Goal: Task Accomplishment & Management: Use online tool/utility

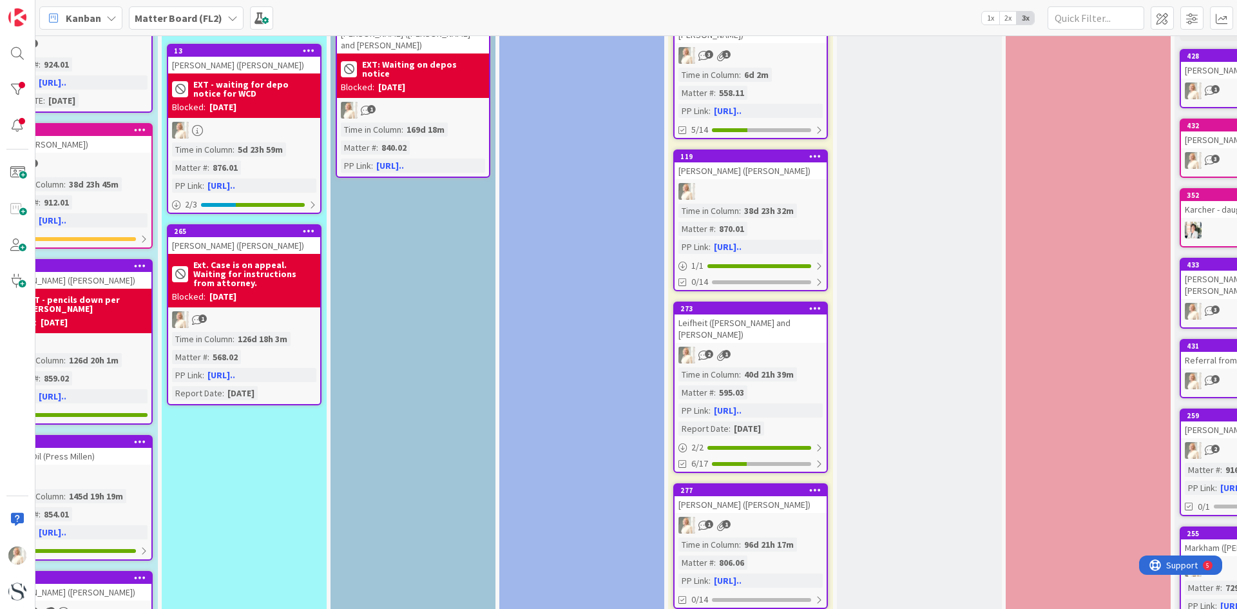
scroll to position [0, 891]
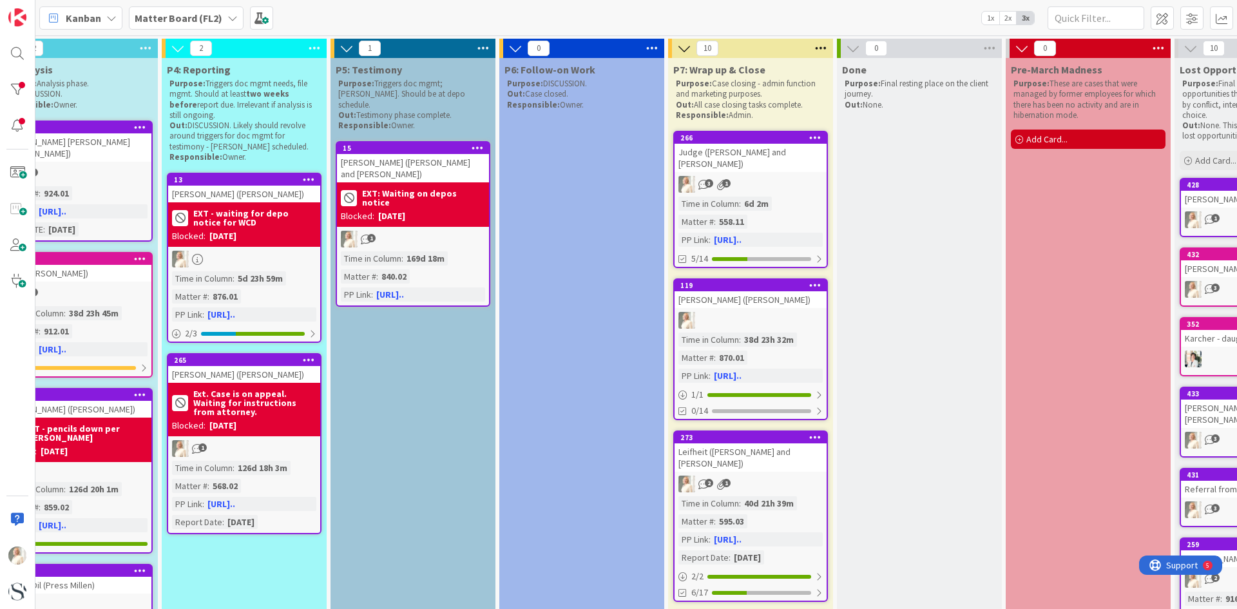
drag, startPoint x: 507, startPoint y: 549, endPoint x: 620, endPoint y: 557, distance: 113.0
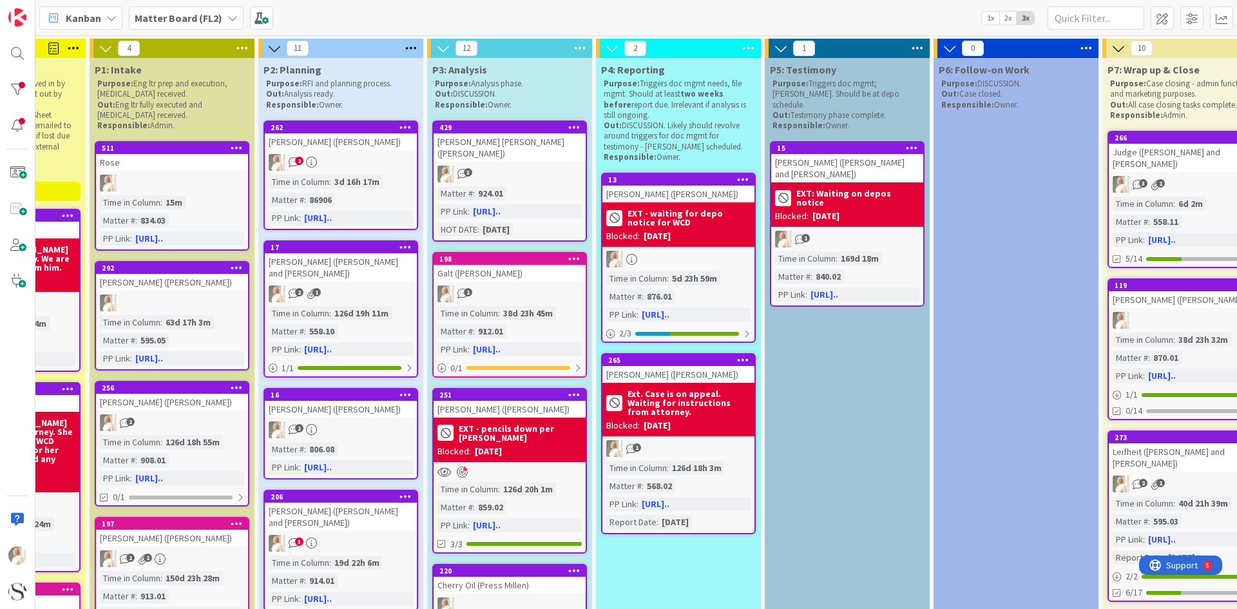
scroll to position [258, 457]
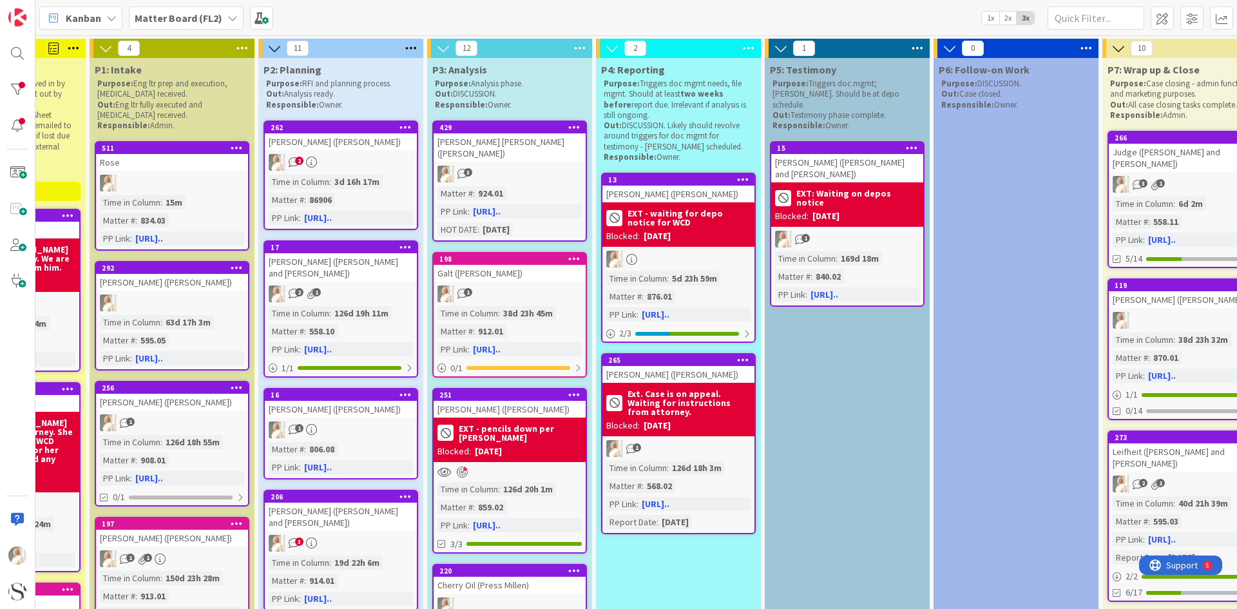
click at [504, 191] on div "Matter # : 924.01 PP Link : [URL].. HOT DATE : [DATE]" at bounding box center [509, 211] width 144 height 50
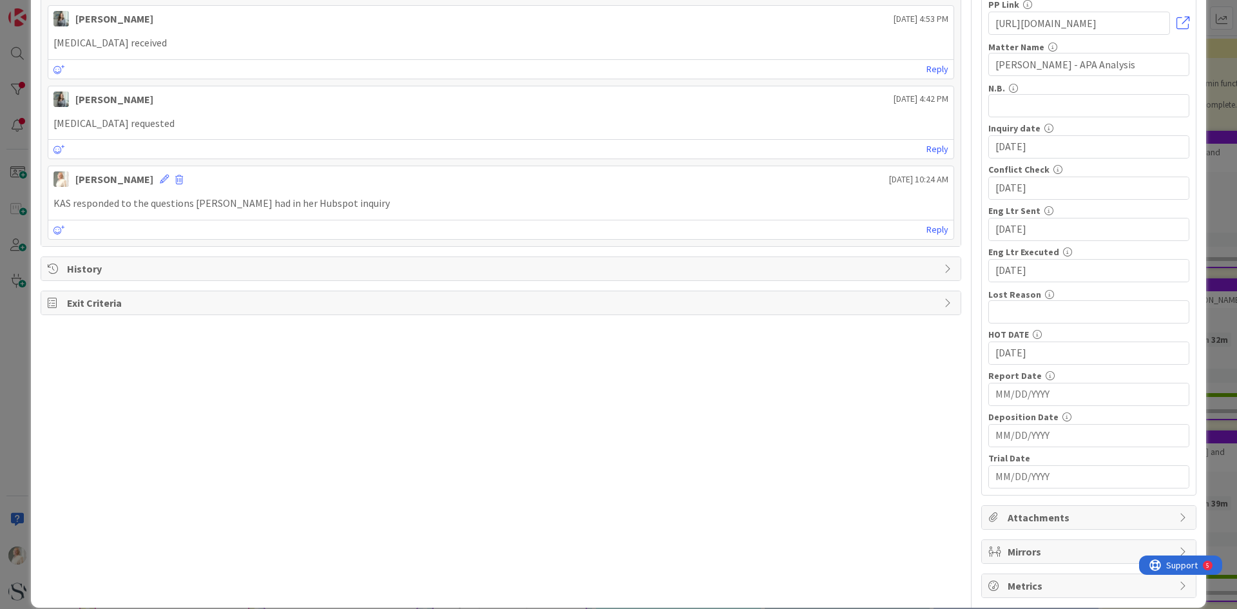
scroll to position [258, 0]
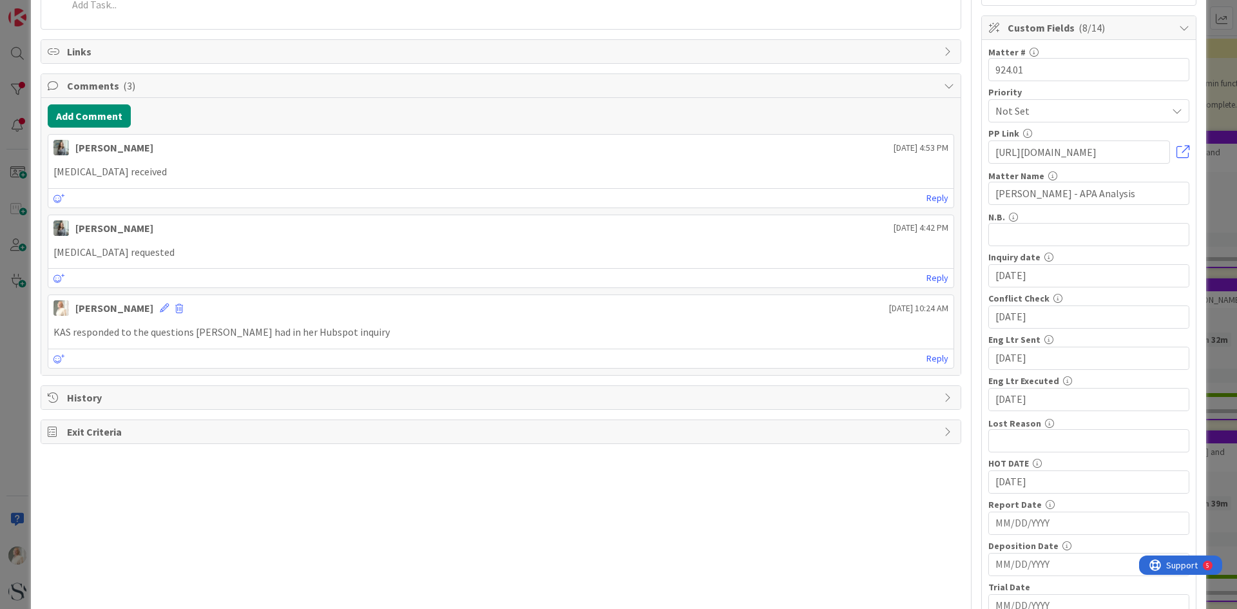
click at [879, 522] on div "Title 37 / 128 [PERSON_NAME] [PERSON_NAME] ([PERSON_NAME]) Description [PERSON_…" at bounding box center [501, 260] width 921 height 934
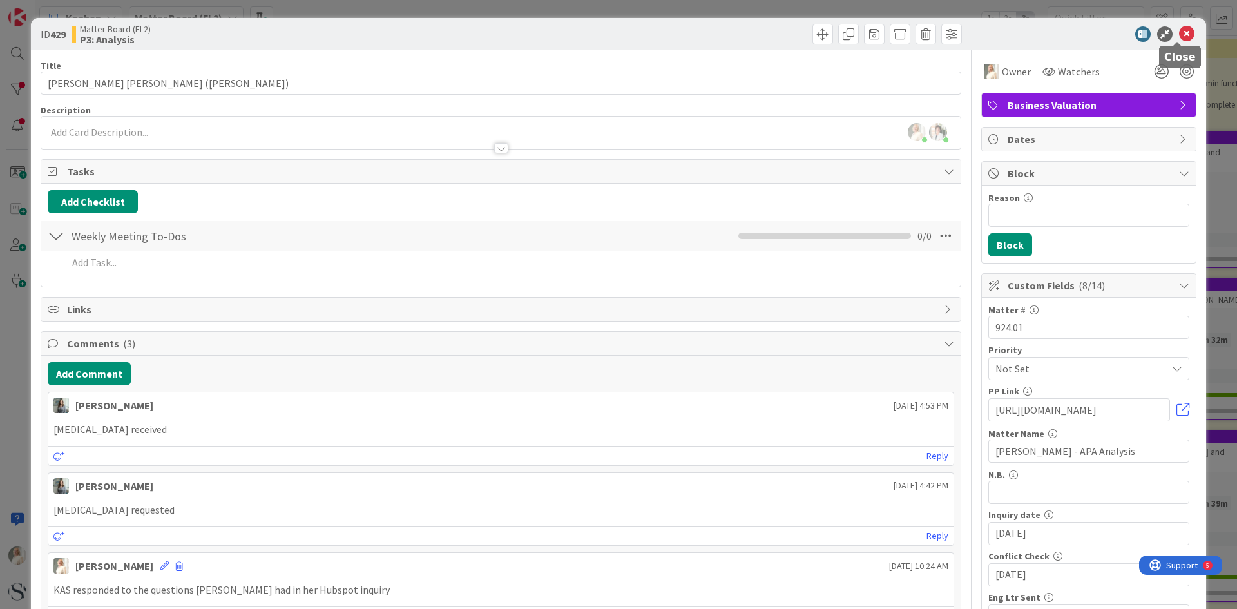
click at [1182, 33] on icon at bounding box center [1186, 33] width 15 height 15
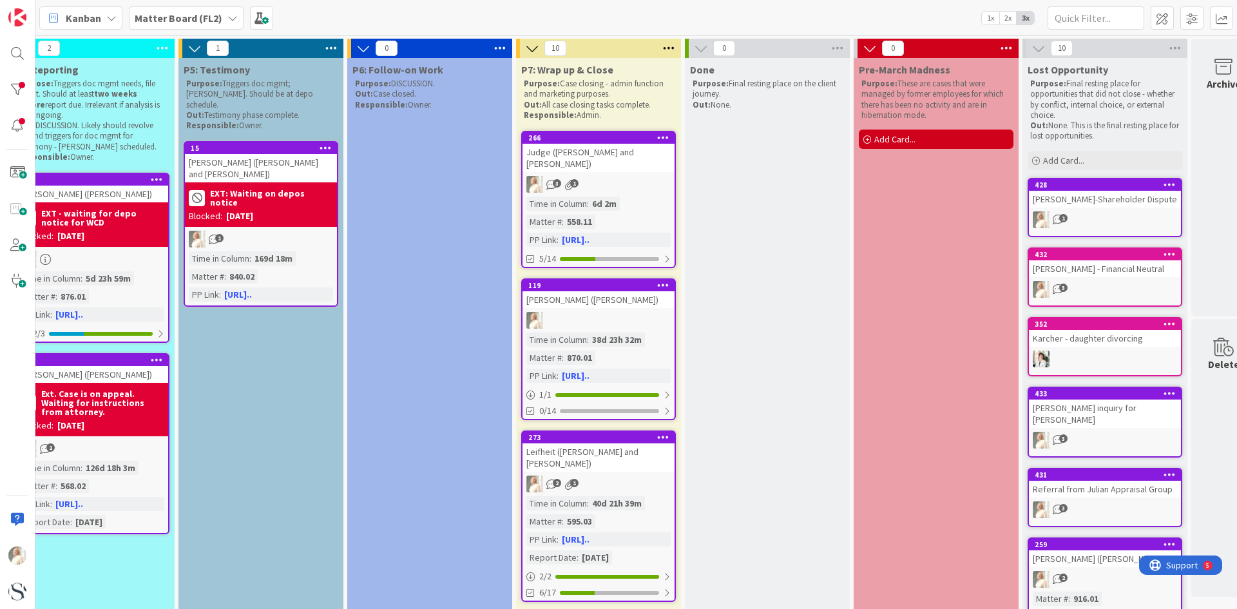
scroll to position [0, 1076]
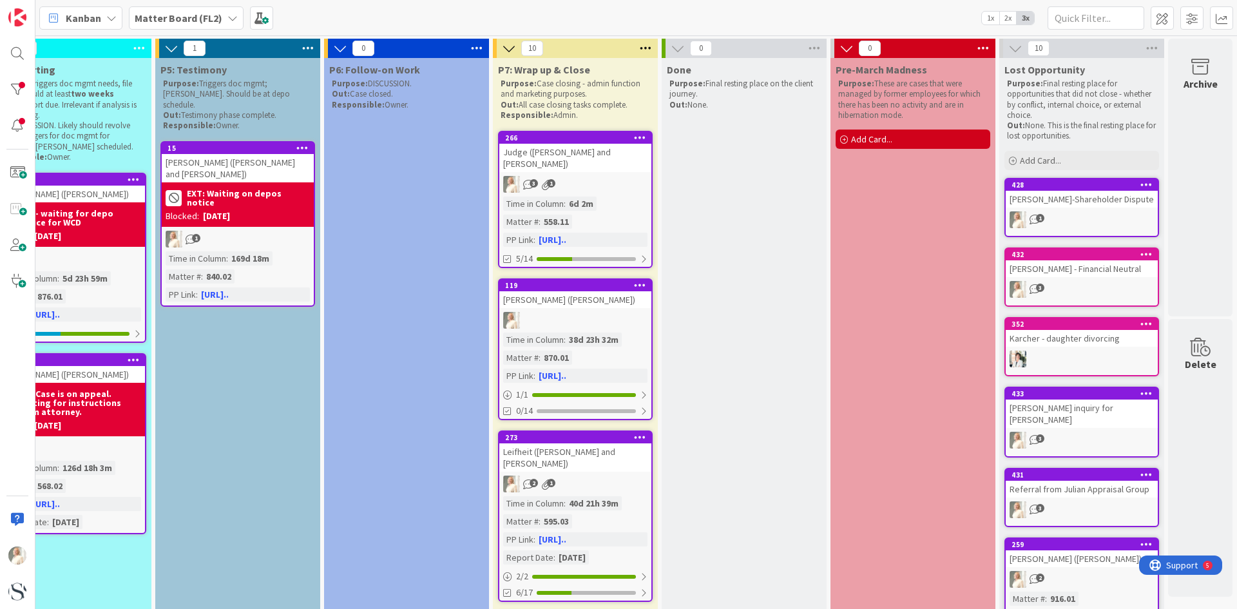
click at [1008, 47] on icon at bounding box center [1015, 48] width 14 height 14
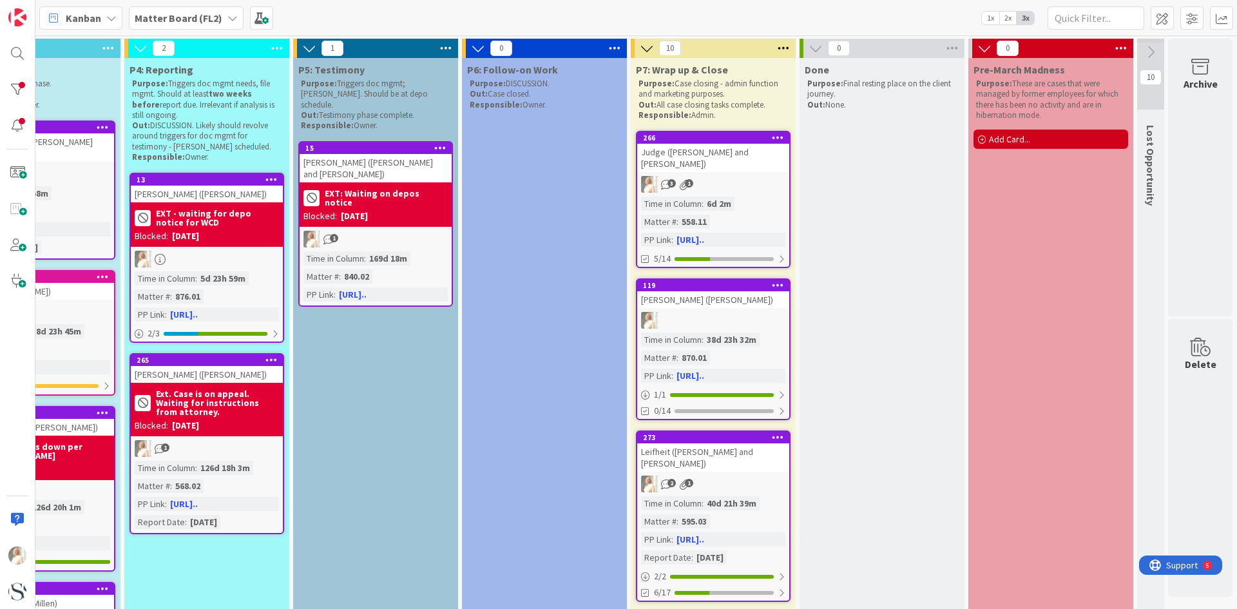
scroll to position [0, 938]
click at [977, 46] on icon at bounding box center [984, 48] width 14 height 14
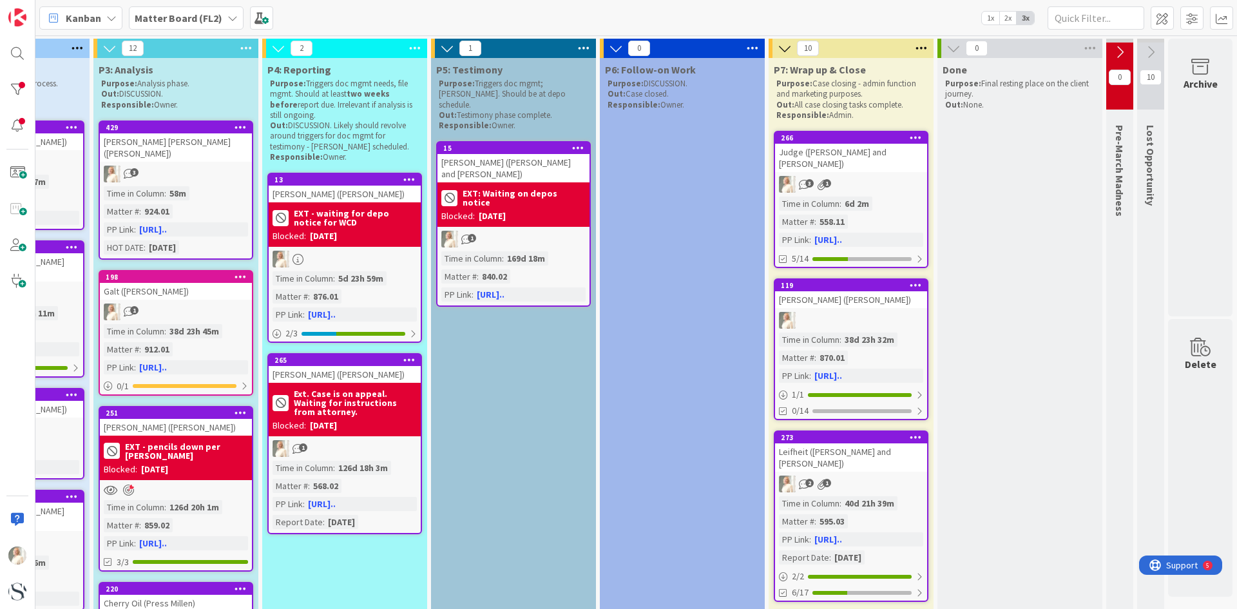
click at [946, 49] on icon at bounding box center [953, 48] width 14 height 14
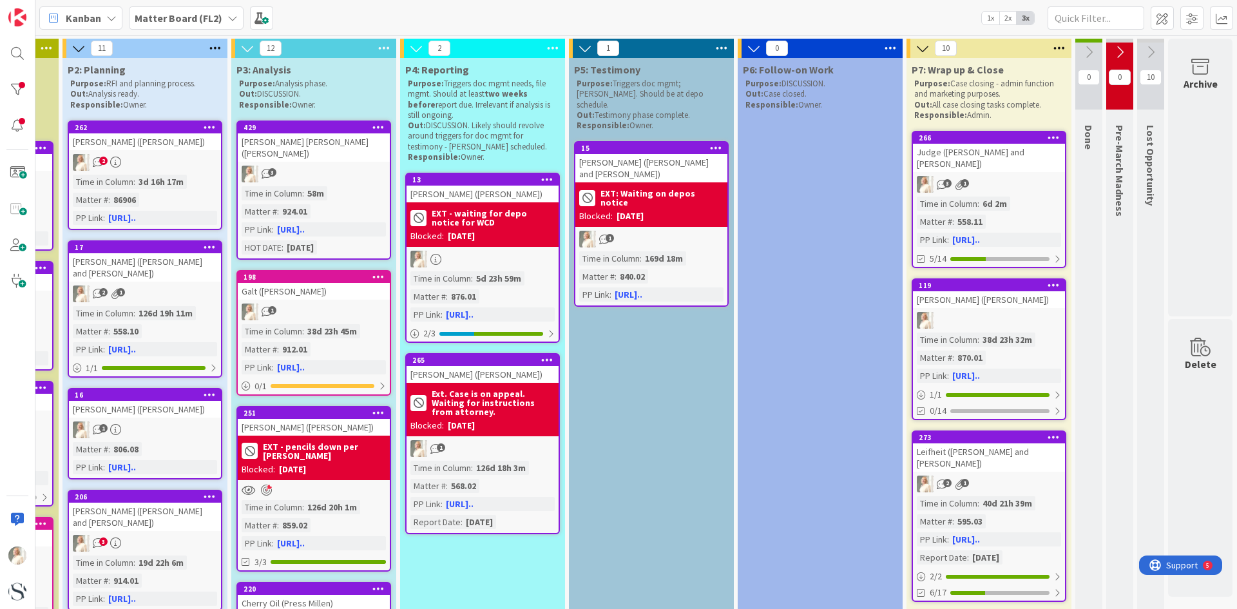
scroll to position [0, 662]
click at [915, 46] on icon at bounding box center [922, 48] width 14 height 14
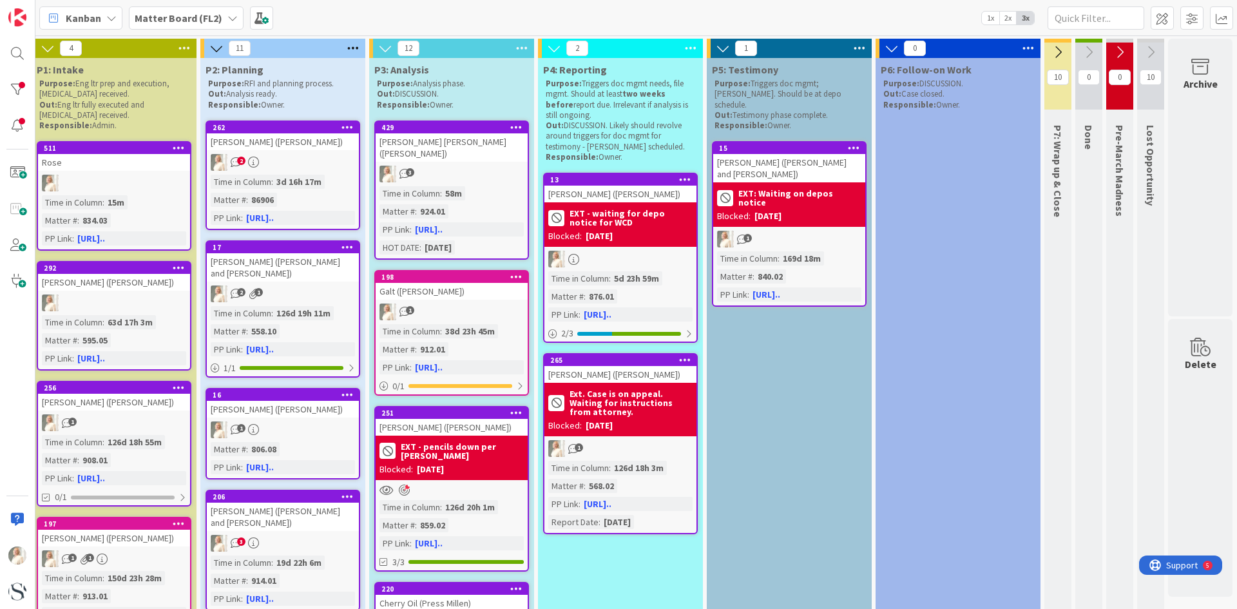
click at [884, 48] on icon at bounding box center [891, 48] width 14 height 14
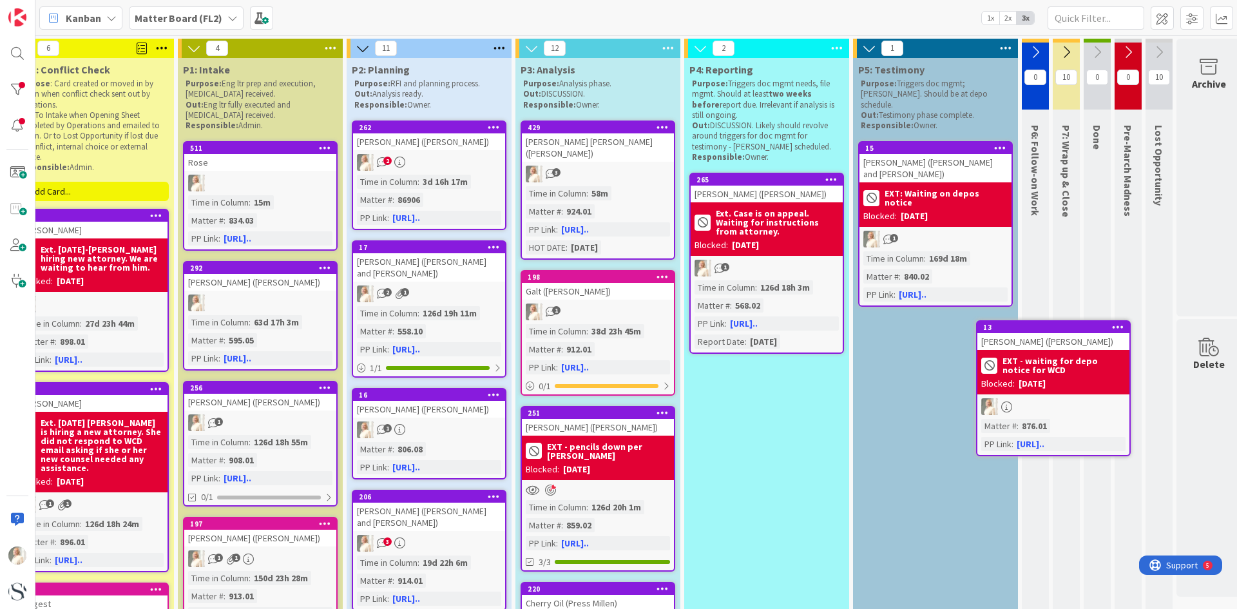
scroll to position [0, 368]
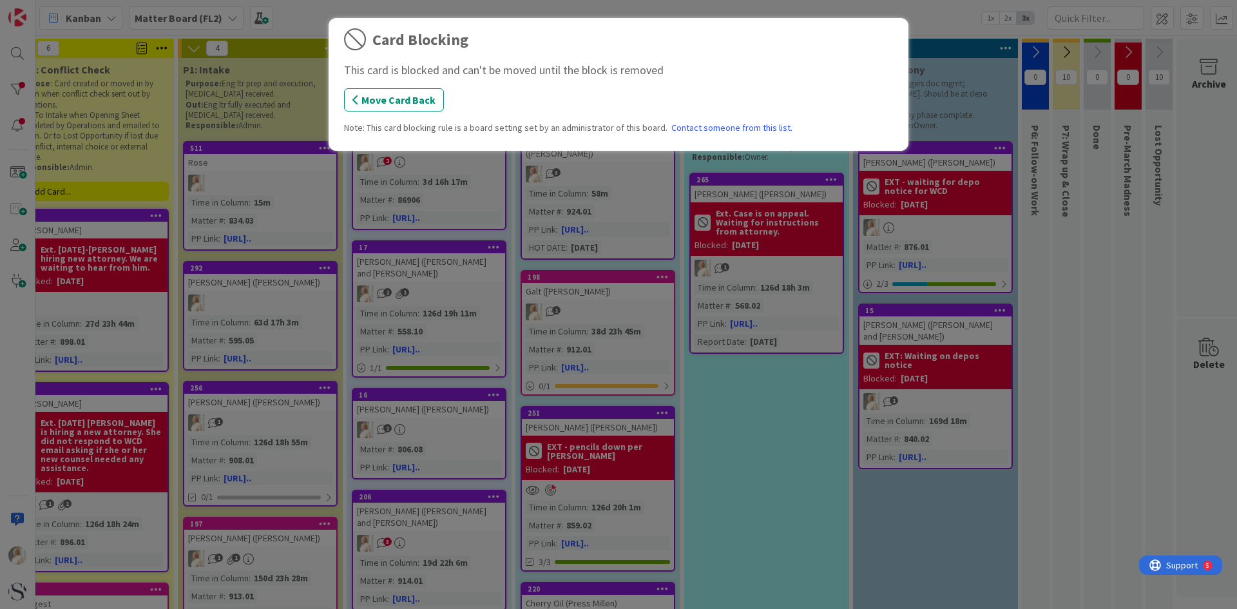
drag, startPoint x: 891, startPoint y: 312, endPoint x: 875, endPoint y: 303, distance: 18.2
click at [891, 312] on div "Card Blocking This card is blocked and can't be moved until the block is remove…" at bounding box center [618, 304] width 1237 height 609
click at [383, 95] on button "Move Card Back" at bounding box center [394, 99] width 100 height 23
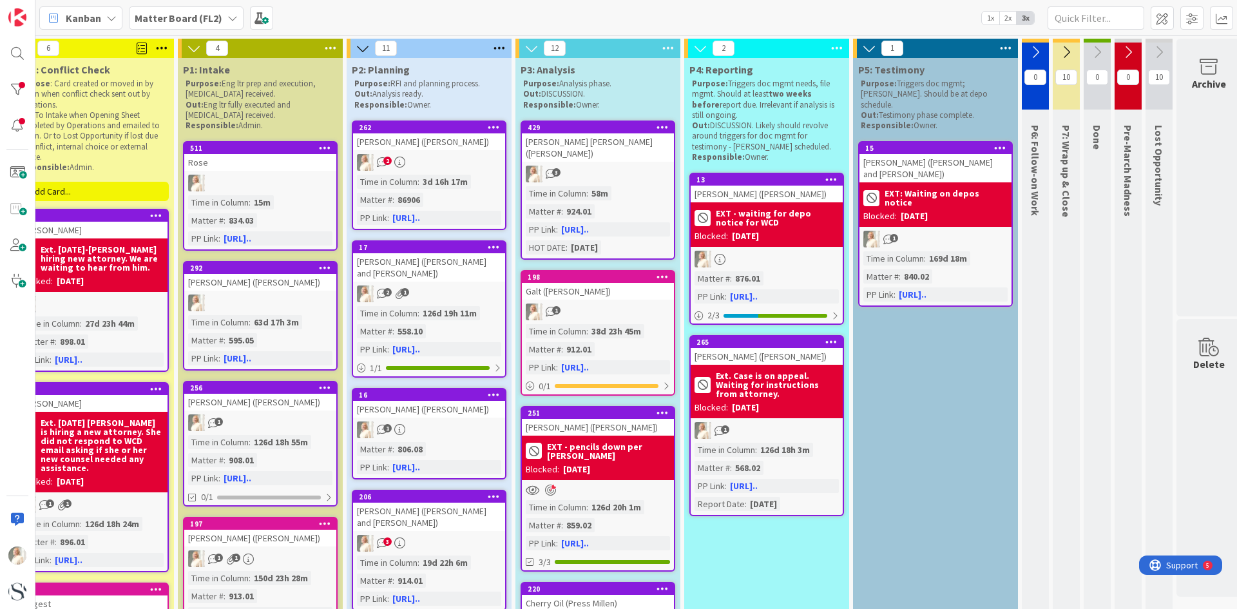
click at [759, 233] on div "[DATE]" at bounding box center [745, 236] width 27 height 14
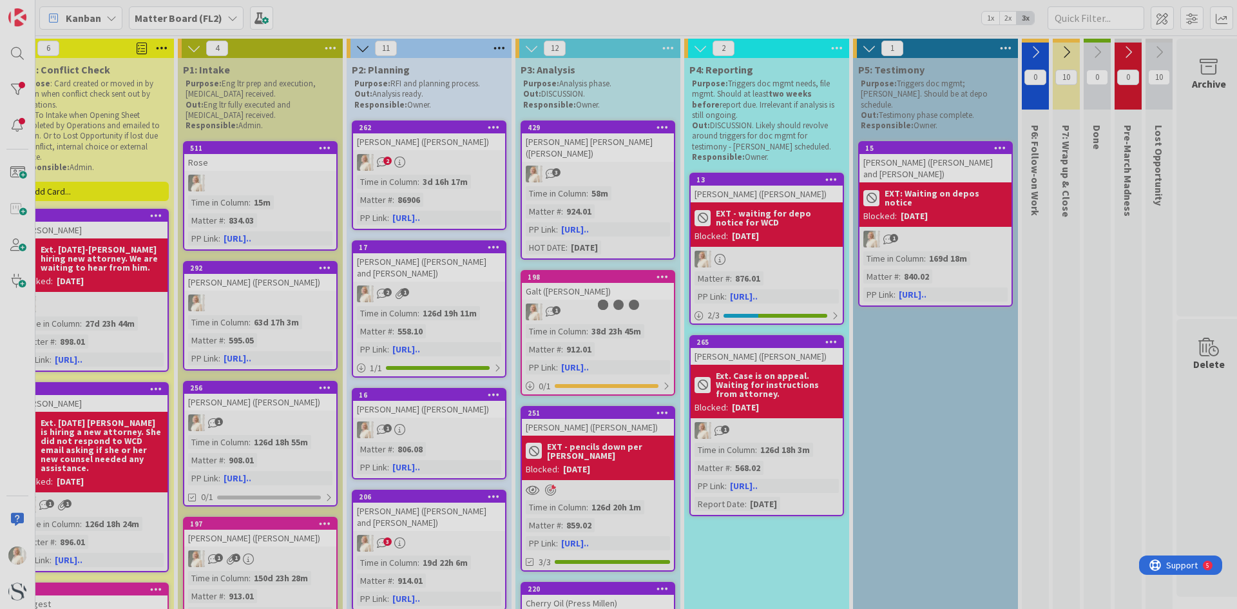
click at [763, 233] on div at bounding box center [618, 304] width 1237 height 609
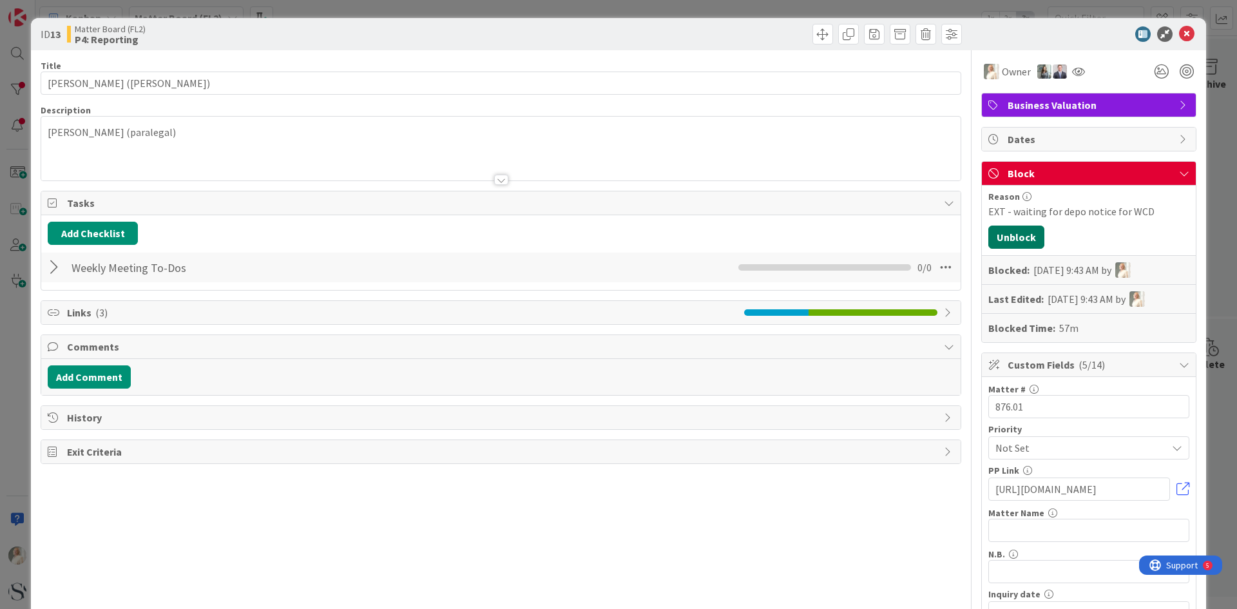
click at [1012, 236] on button "Unblock" at bounding box center [1016, 236] width 56 height 23
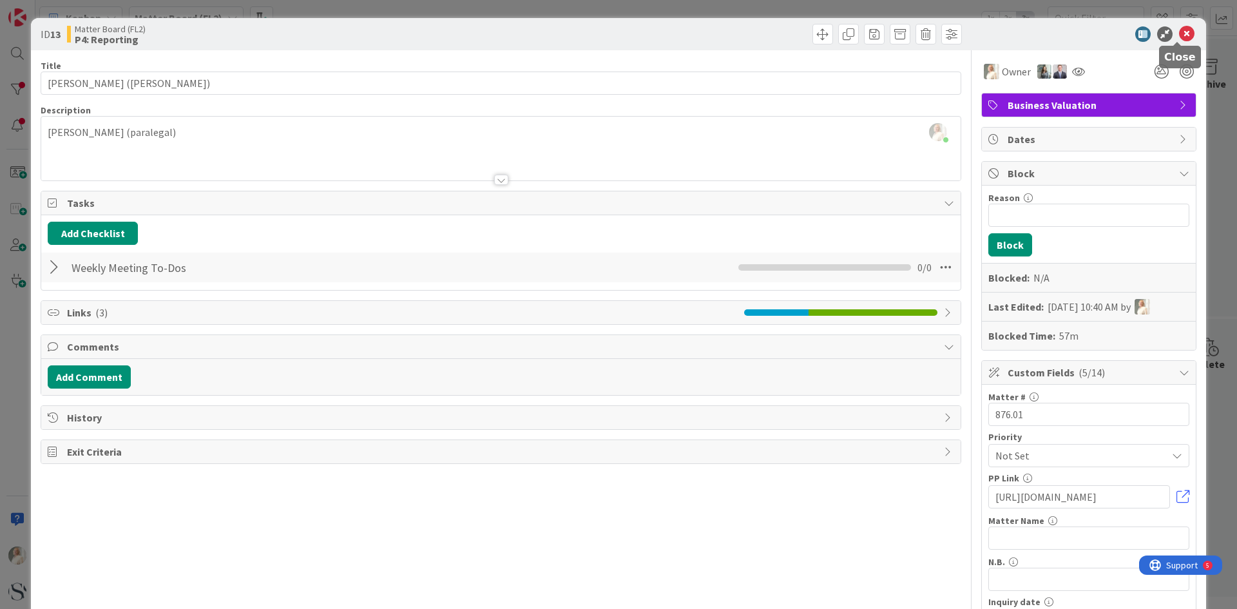
drag, startPoint x: 1176, startPoint y: 35, endPoint x: 1134, endPoint y: 79, distance: 61.5
click at [1179, 38] on icon at bounding box center [1186, 33] width 15 height 15
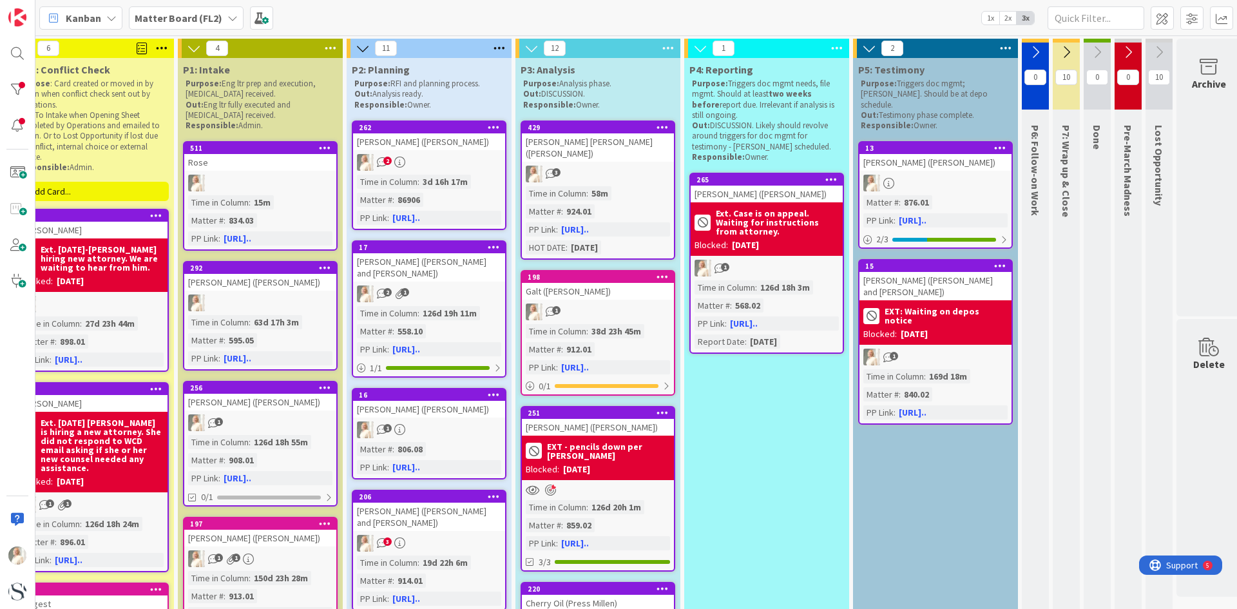
click at [949, 175] on div at bounding box center [935, 183] width 152 height 17
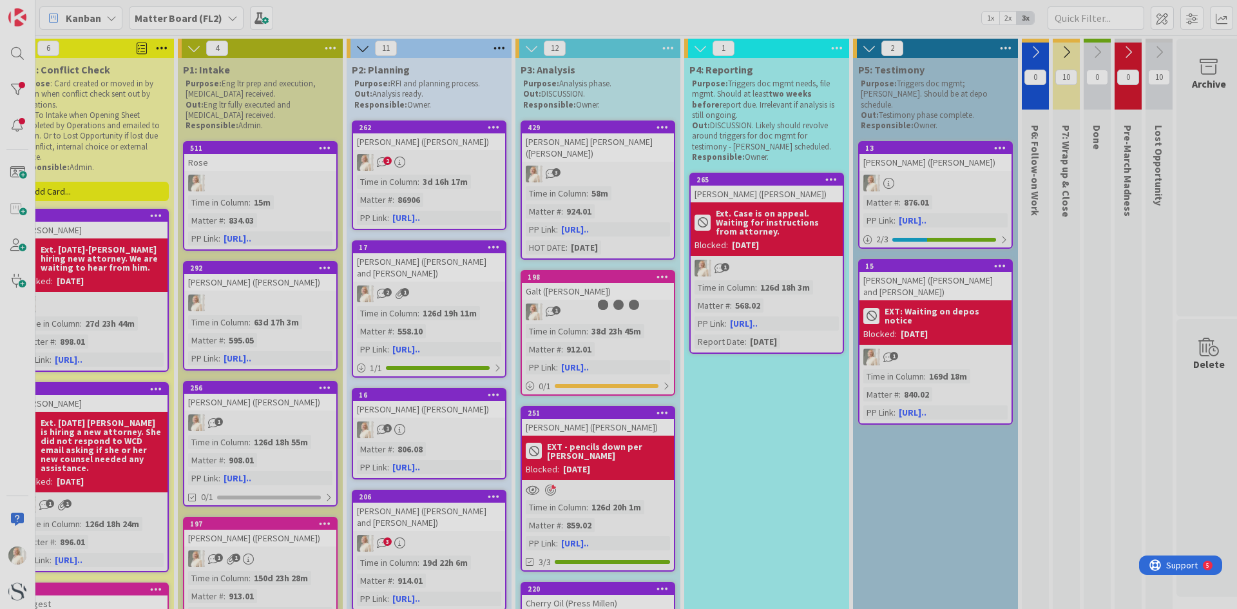
click at [949, 173] on div at bounding box center [618, 304] width 1237 height 609
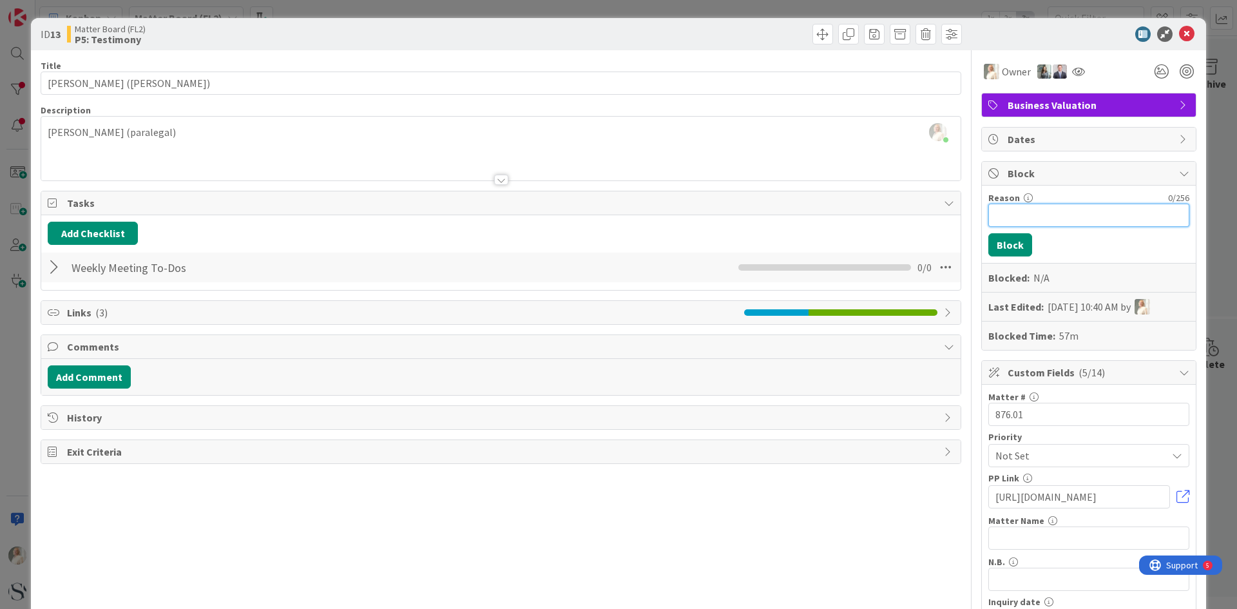
click at [1043, 215] on input "Reason" at bounding box center [1088, 215] width 201 height 23
type input "EXT - waiting for depo notice for WCD"
click at [1002, 246] on button "Block" at bounding box center [1010, 244] width 44 height 23
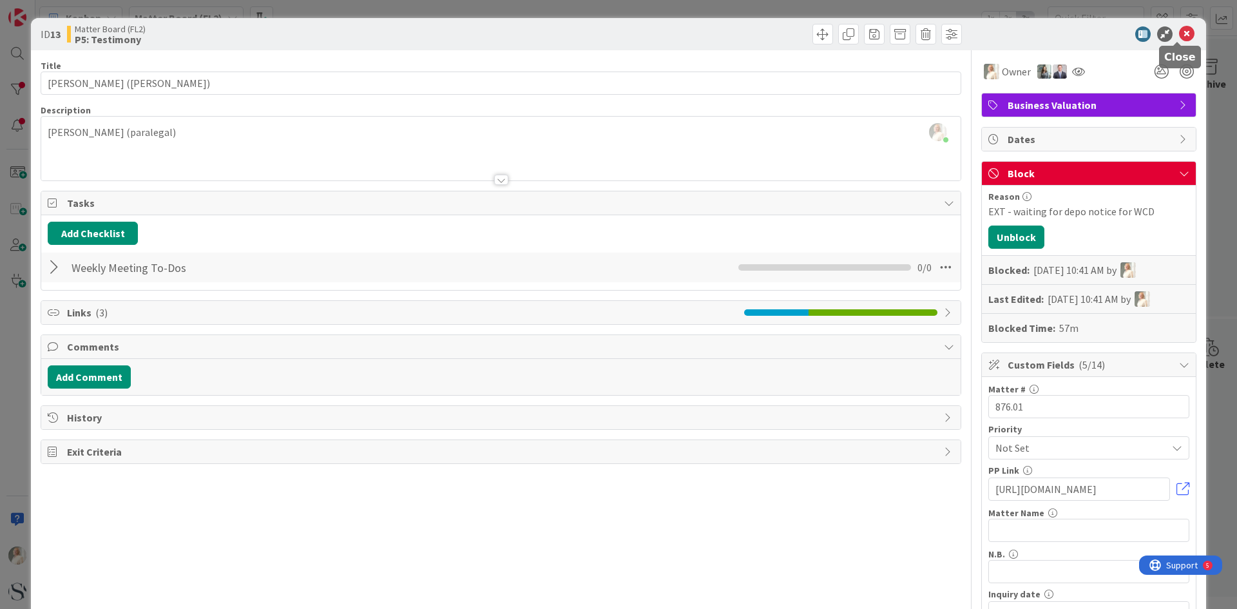
click at [1179, 33] on icon at bounding box center [1186, 33] width 15 height 15
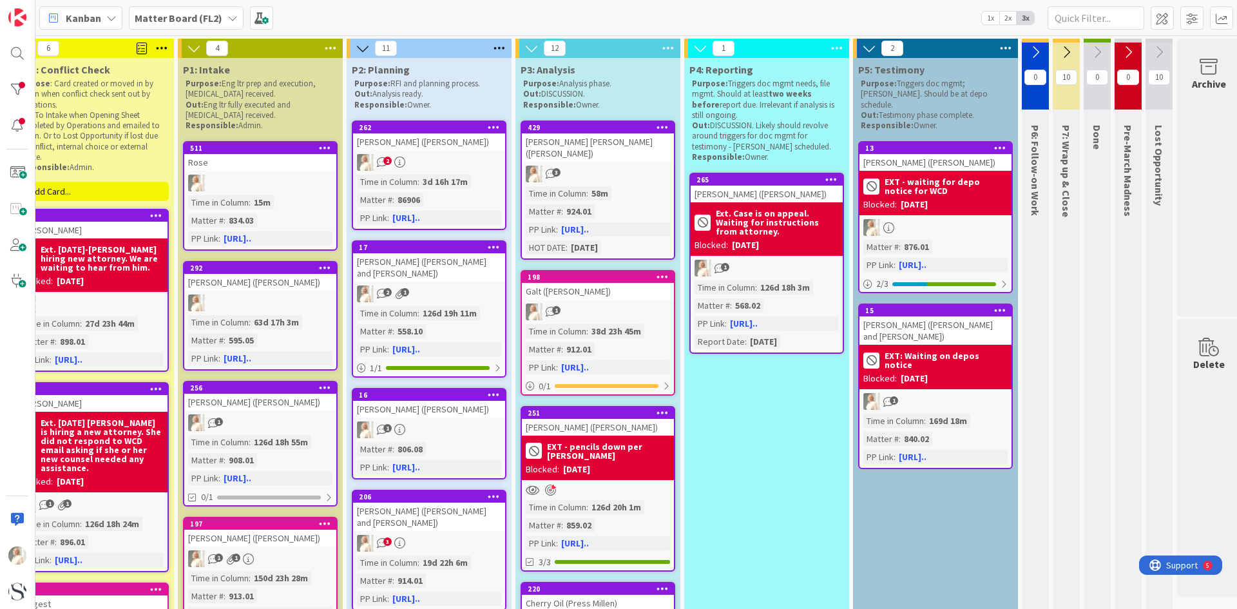
click at [959, 198] on div "Blocked: [DATE]" at bounding box center [935, 205] width 144 height 14
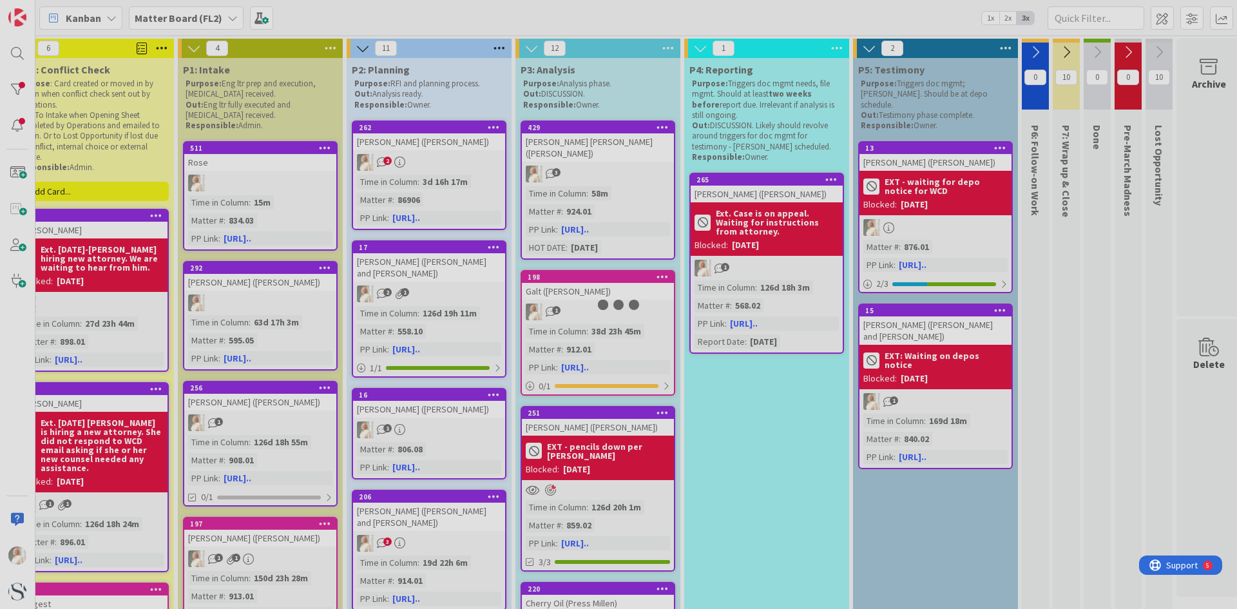
click at [959, 198] on div at bounding box center [618, 304] width 1237 height 609
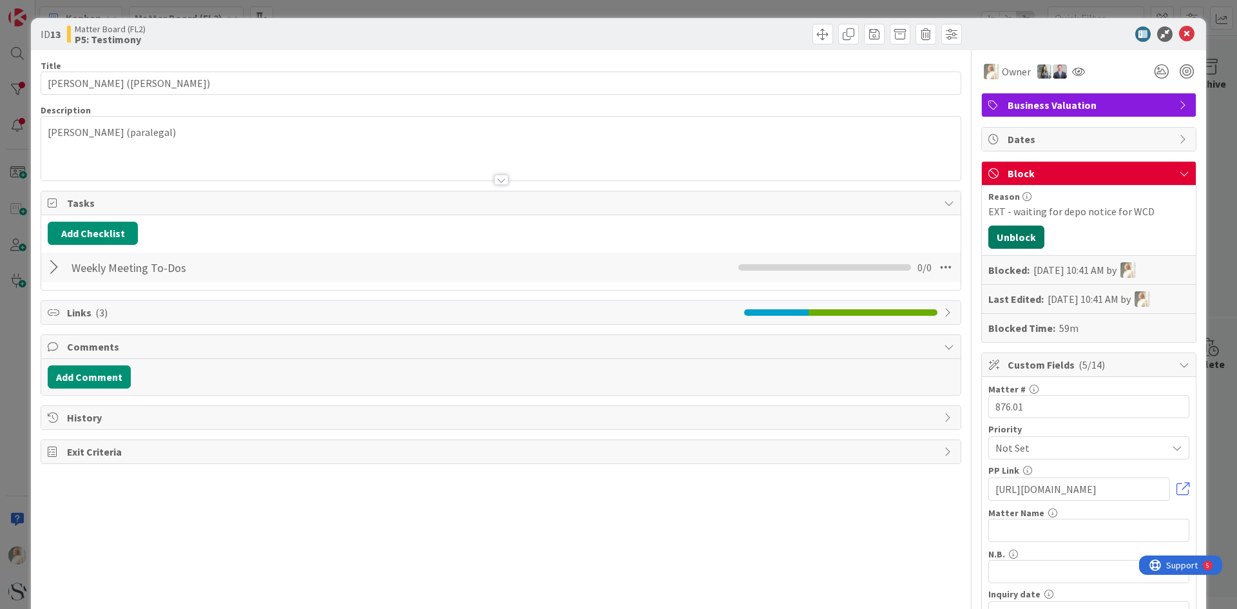
click at [997, 235] on button "Unblock" at bounding box center [1016, 236] width 56 height 23
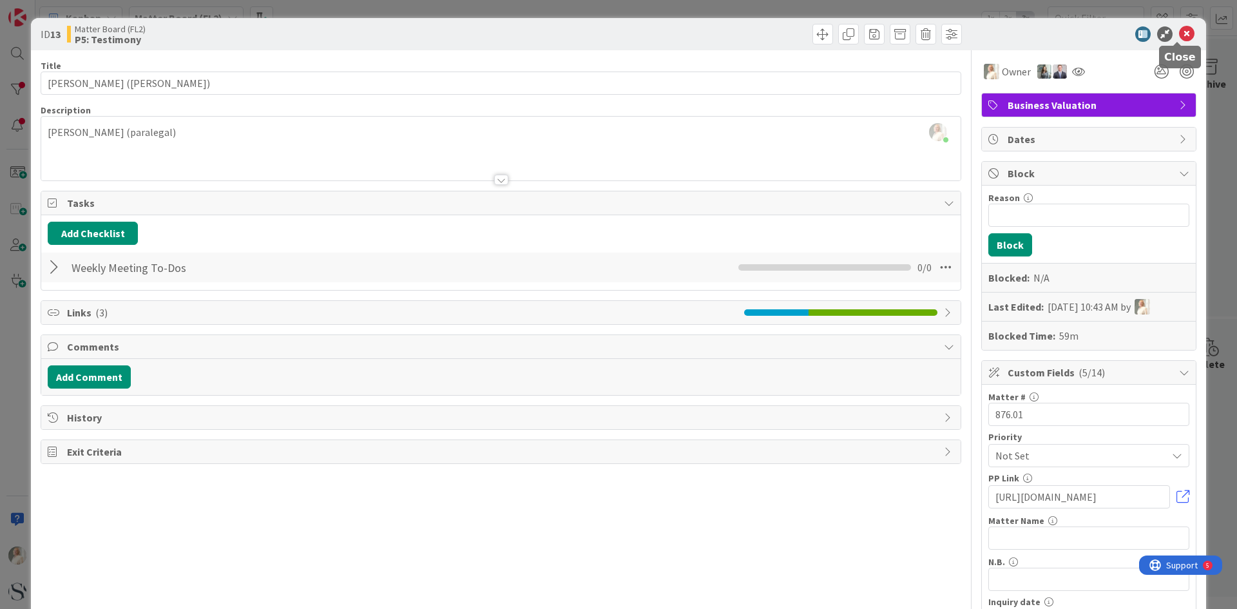
click at [1179, 35] on icon at bounding box center [1186, 33] width 15 height 15
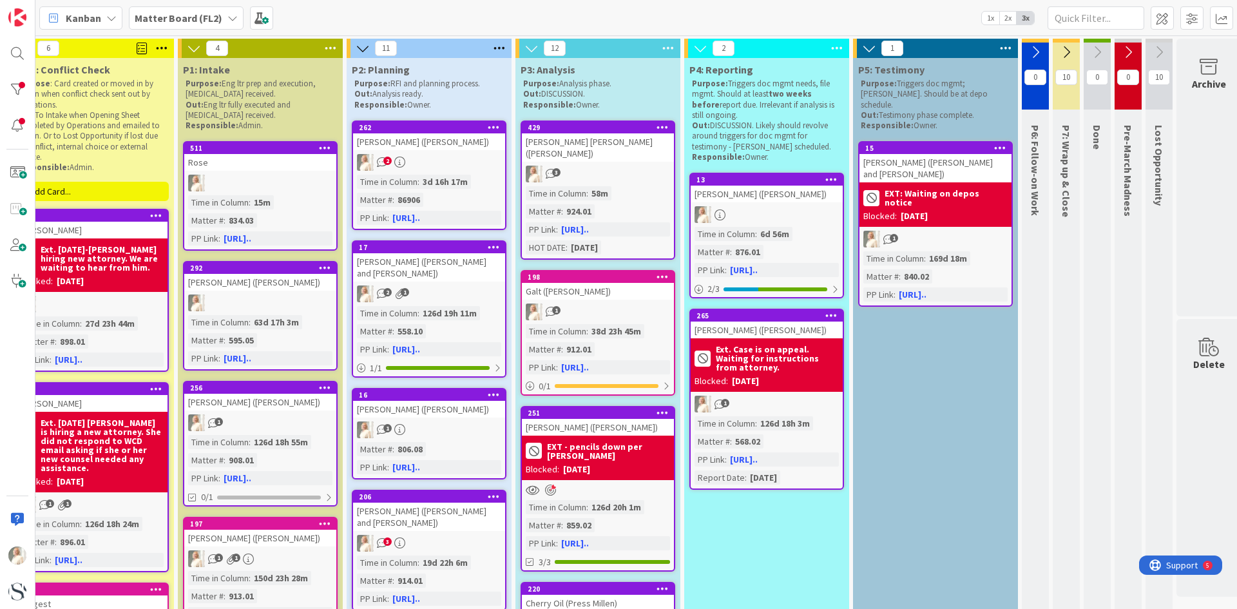
click at [669, 442] on b "EXT - pencils down per [PERSON_NAME]" at bounding box center [608, 451] width 123 height 18
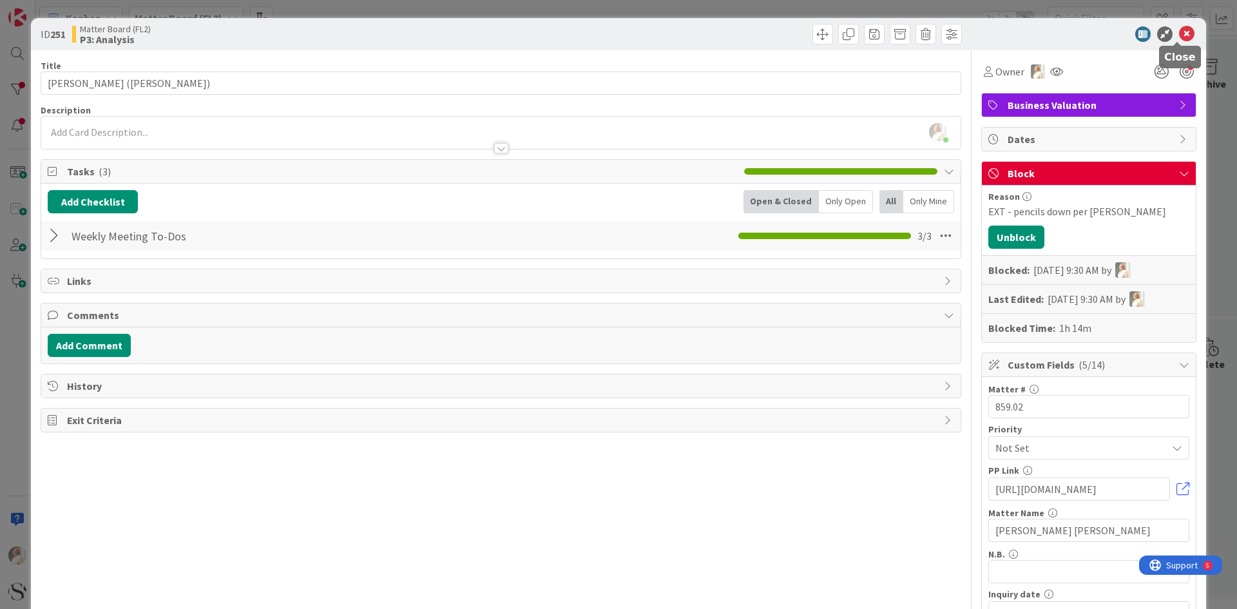
drag, startPoint x: 1176, startPoint y: 26, endPoint x: 1033, endPoint y: 169, distance: 201.3
click at [1179, 27] on icon at bounding box center [1186, 33] width 15 height 15
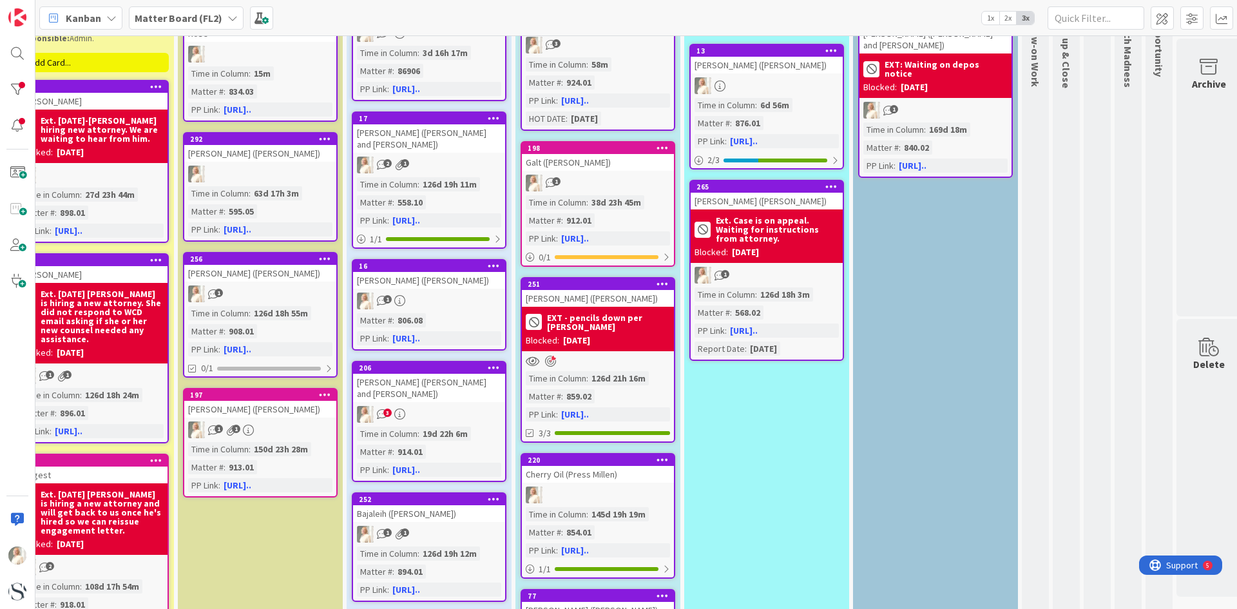
scroll to position [0, 368]
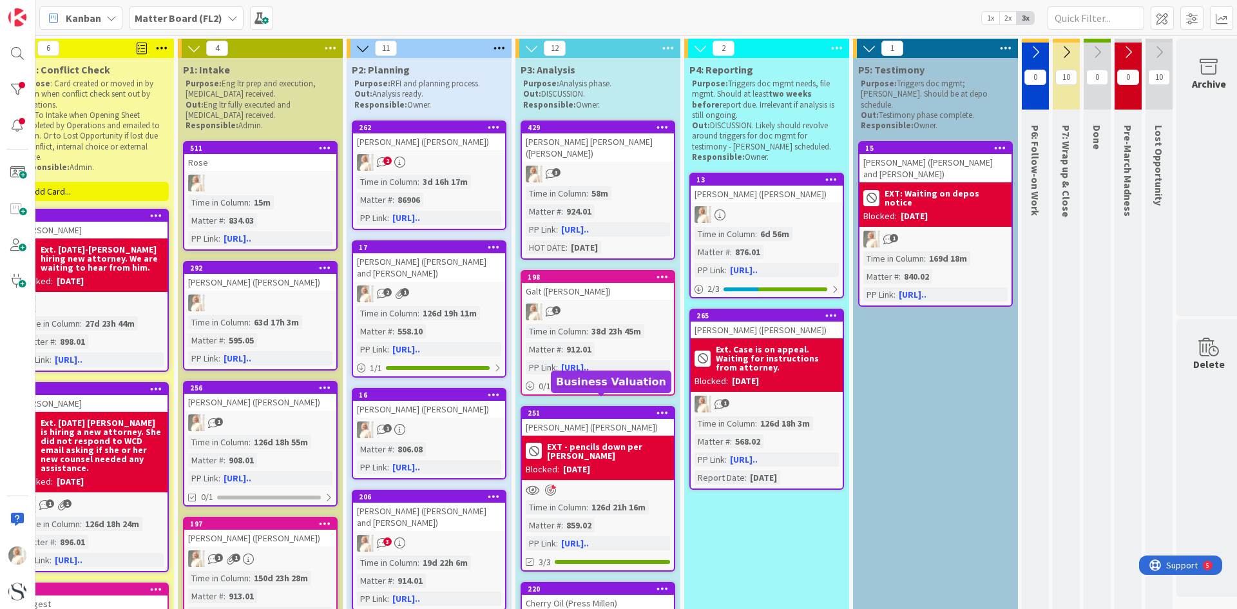
click at [629, 408] on div "251" at bounding box center [601, 412] width 146 height 9
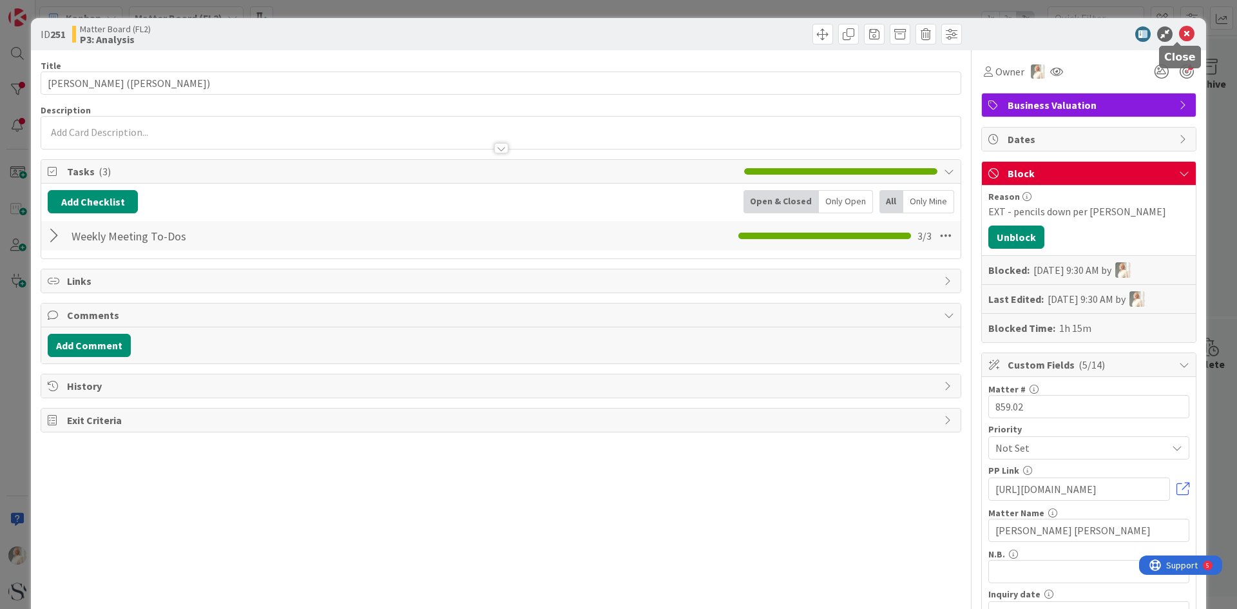
click at [1179, 32] on icon at bounding box center [1186, 33] width 15 height 15
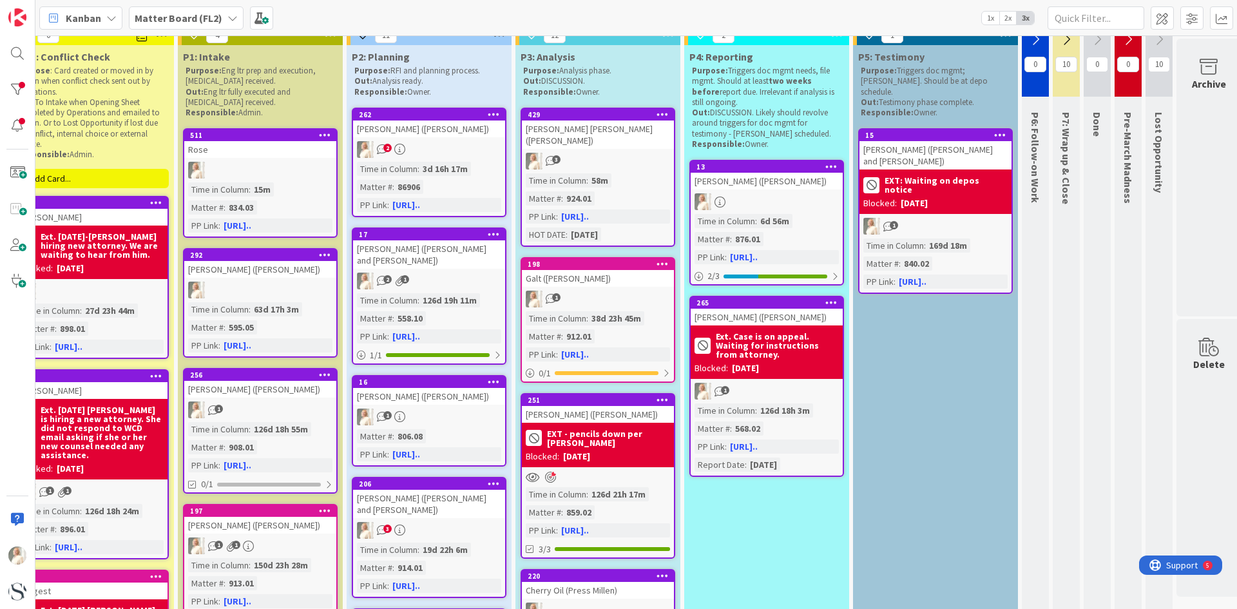
scroll to position [0, 368]
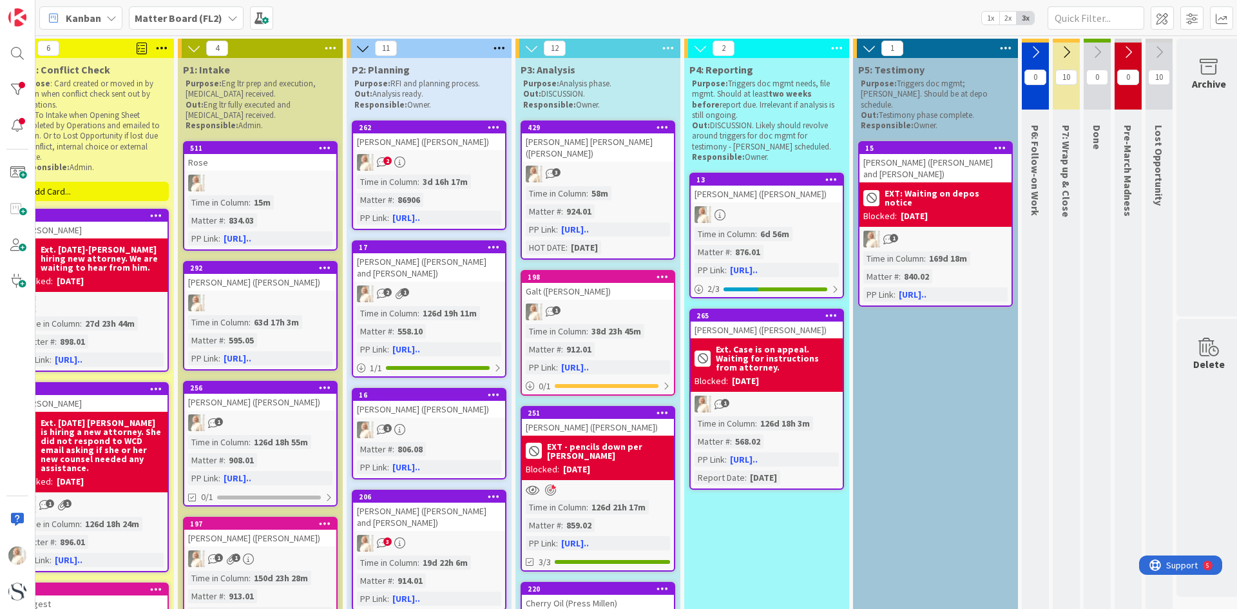
click at [621, 166] on div "3" at bounding box center [598, 174] width 152 height 17
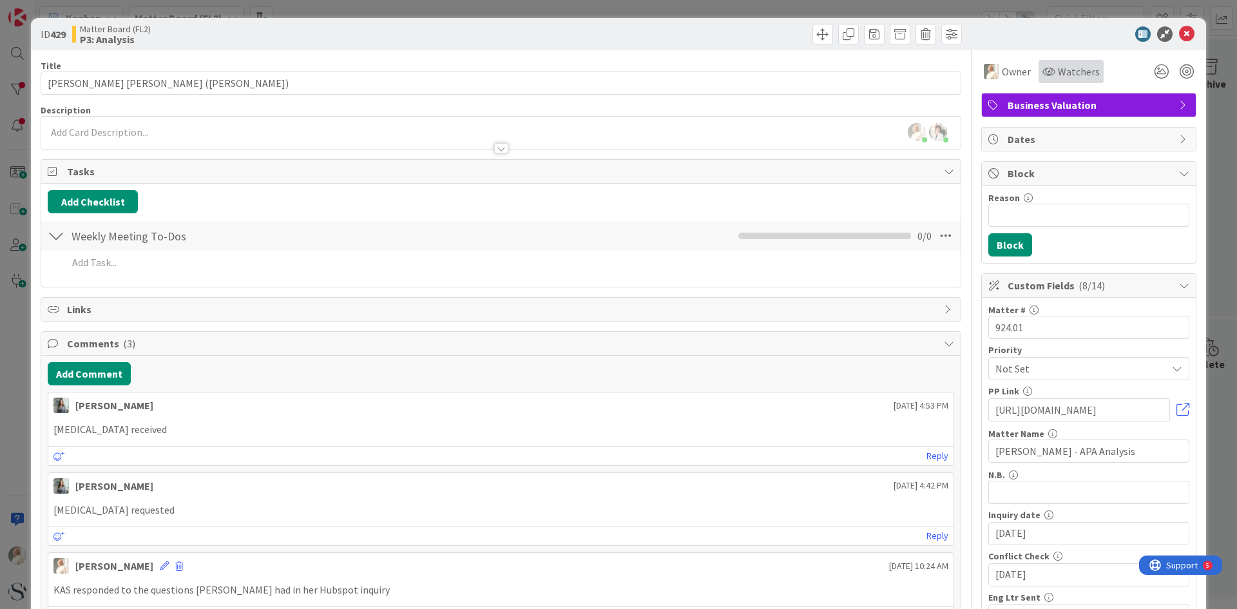
click at [1060, 67] on span "Watchers" at bounding box center [1079, 71] width 42 height 15
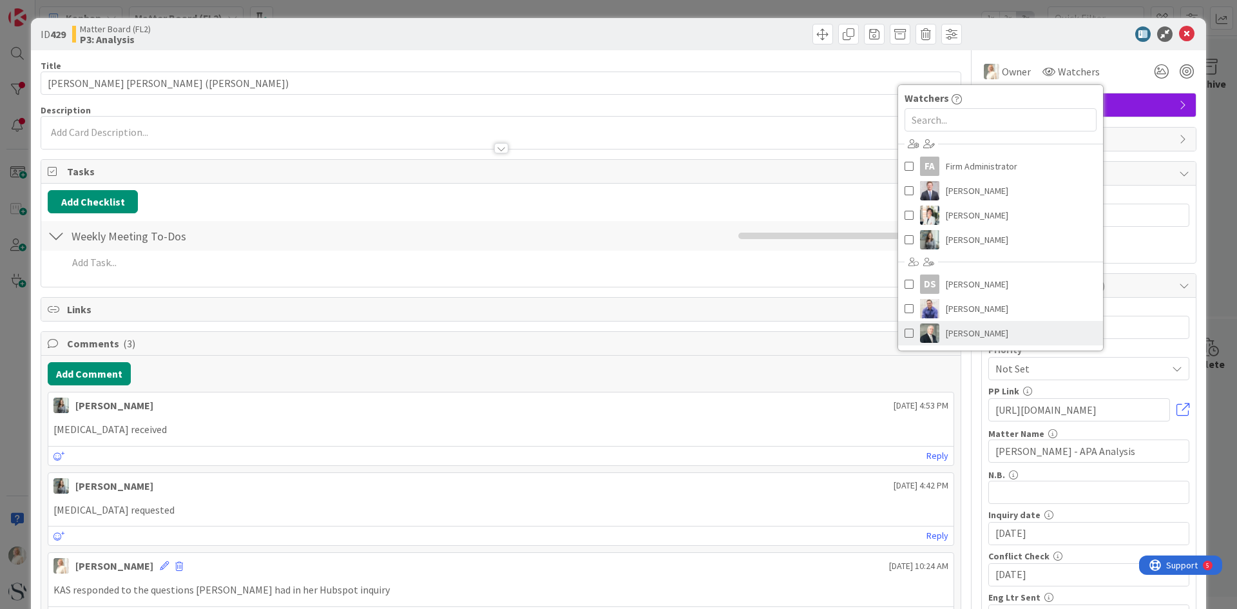
drag, startPoint x: 897, startPoint y: 333, endPoint x: 903, endPoint y: 336, distance: 6.9
click at [904, 333] on span at bounding box center [908, 332] width 9 height 19
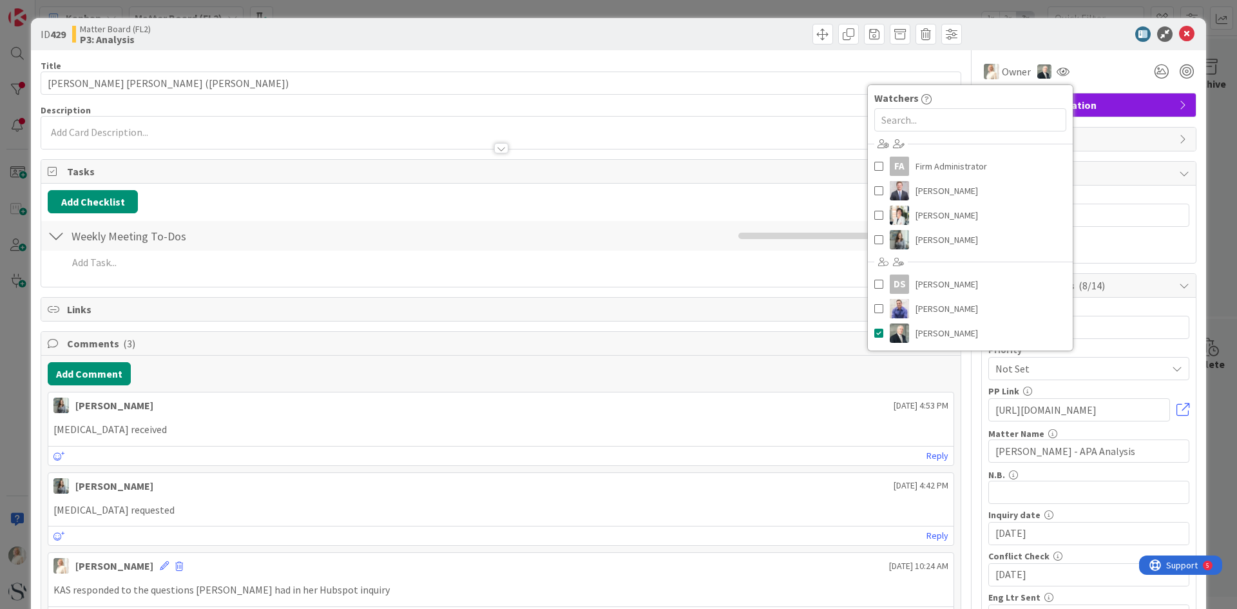
click at [734, 131] on div "[PERSON_NAME] just joined [PERSON_NAME] joined 19 m ago" at bounding box center [500, 133] width 919 height 32
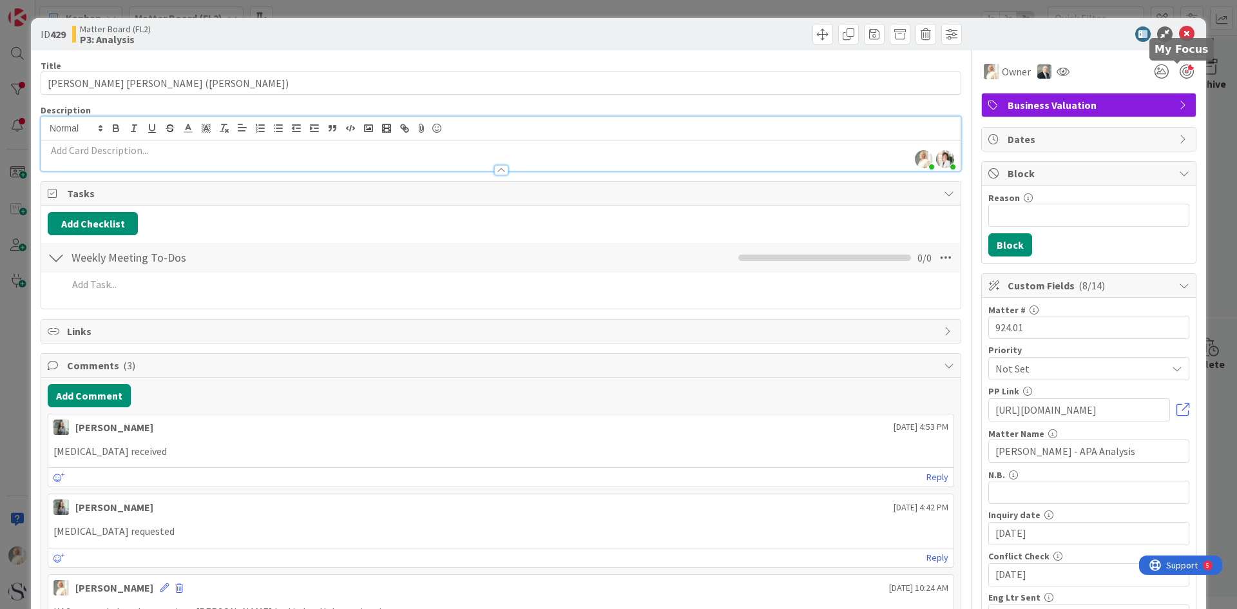
click at [1179, 71] on div at bounding box center [1186, 71] width 14 height 14
click at [1182, 32] on icon at bounding box center [1186, 33] width 15 height 15
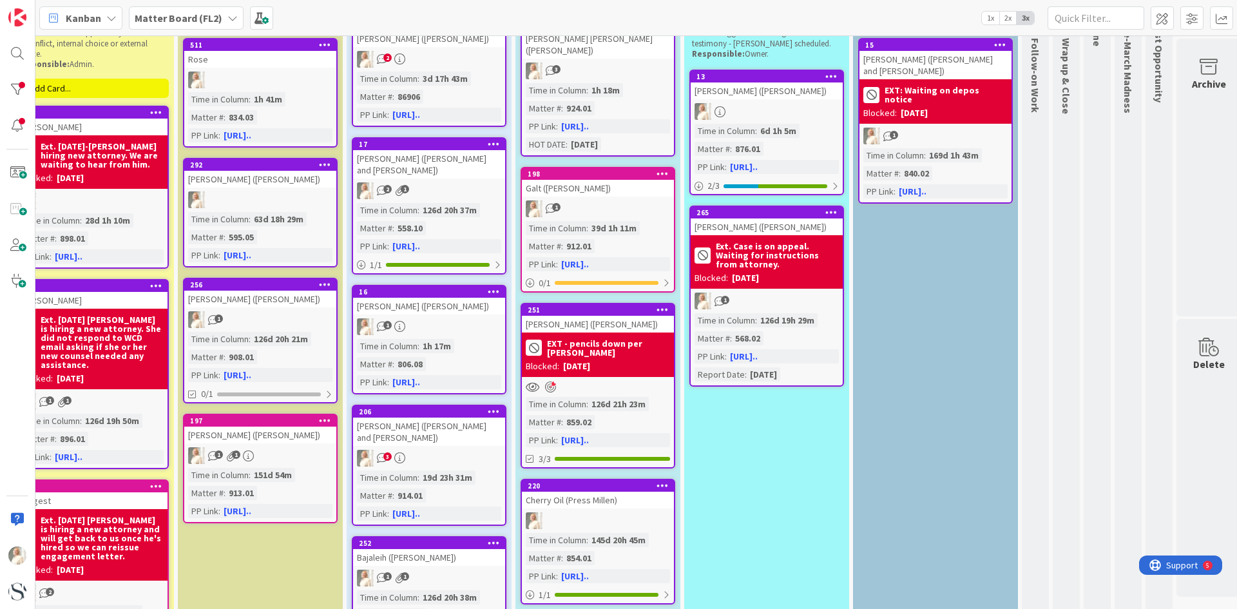
scroll to position [0, 368]
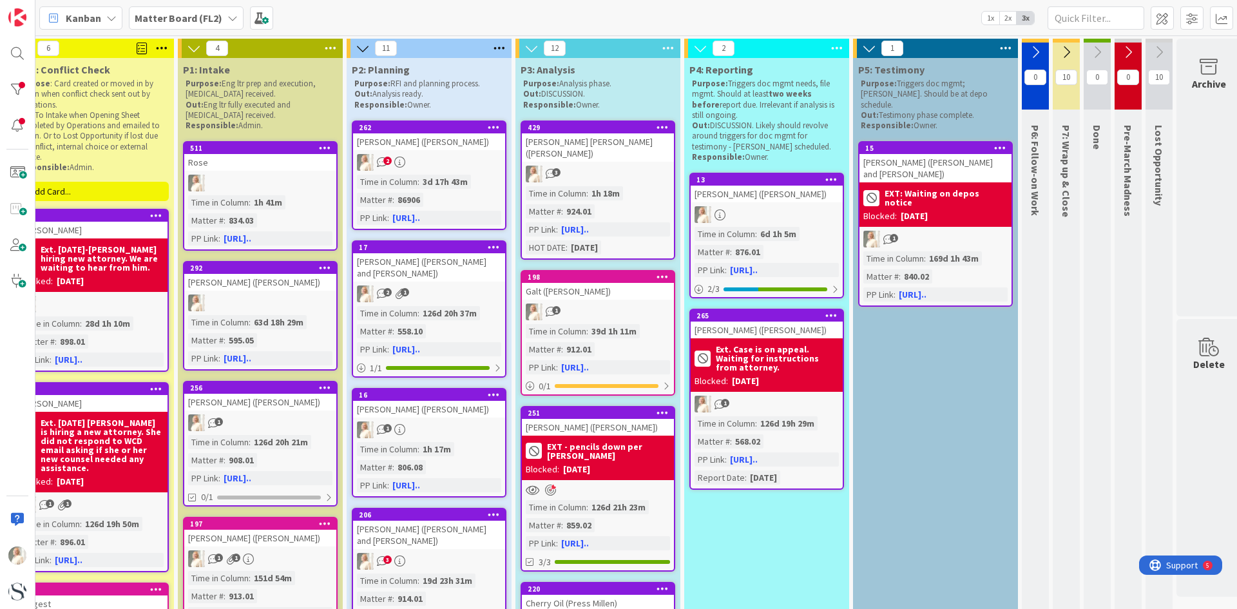
click at [615, 442] on b "EXT - pencils down per [PERSON_NAME]" at bounding box center [608, 451] width 123 height 18
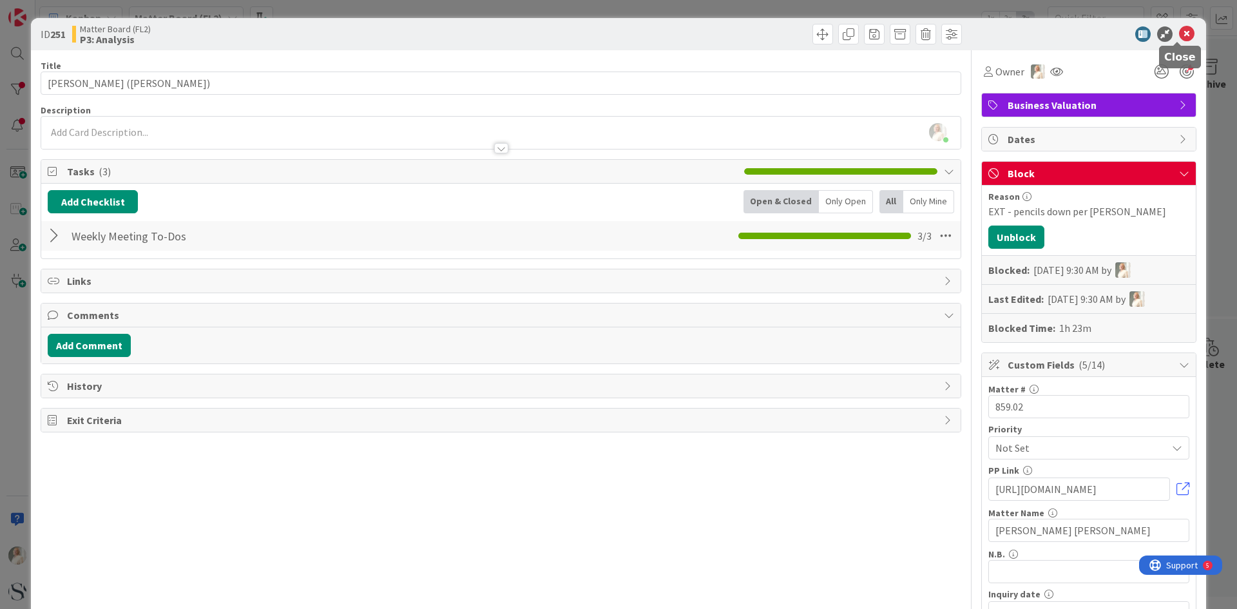
drag, startPoint x: 1178, startPoint y: 32, endPoint x: 1150, endPoint y: 70, distance: 47.2
click at [1179, 32] on icon at bounding box center [1186, 33] width 15 height 15
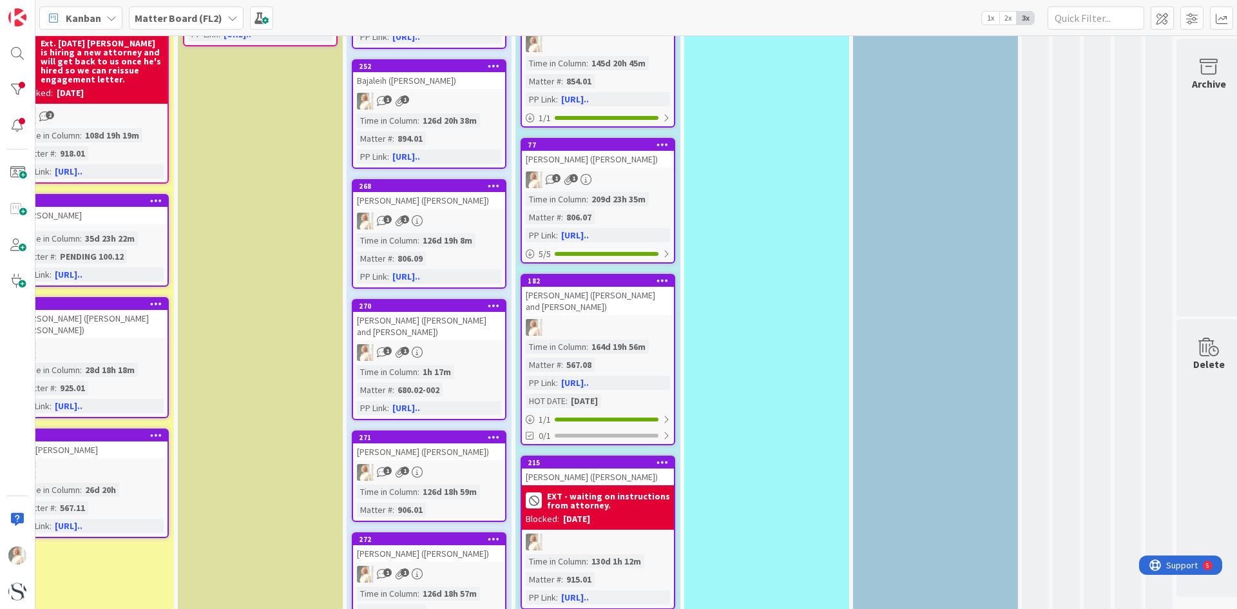
scroll to position [773, 368]
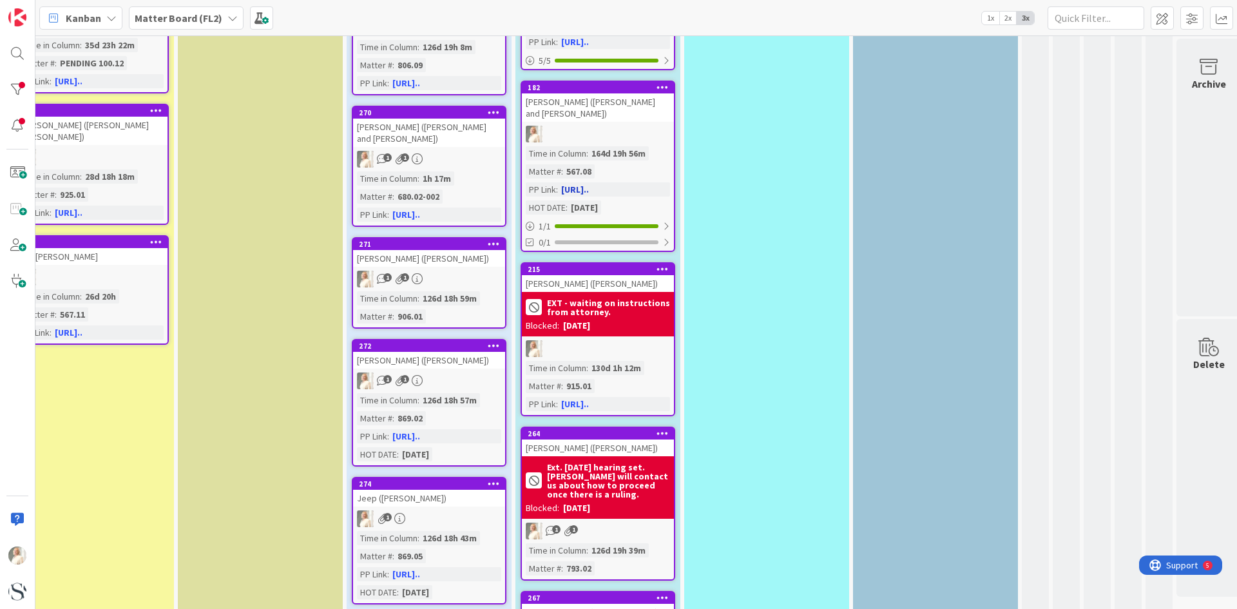
click at [589, 184] on link "[URL].." at bounding box center [575, 190] width 28 height 12
click at [578, 93] on div "[PERSON_NAME] ([PERSON_NAME] and [PERSON_NAME])" at bounding box center [598, 107] width 152 height 28
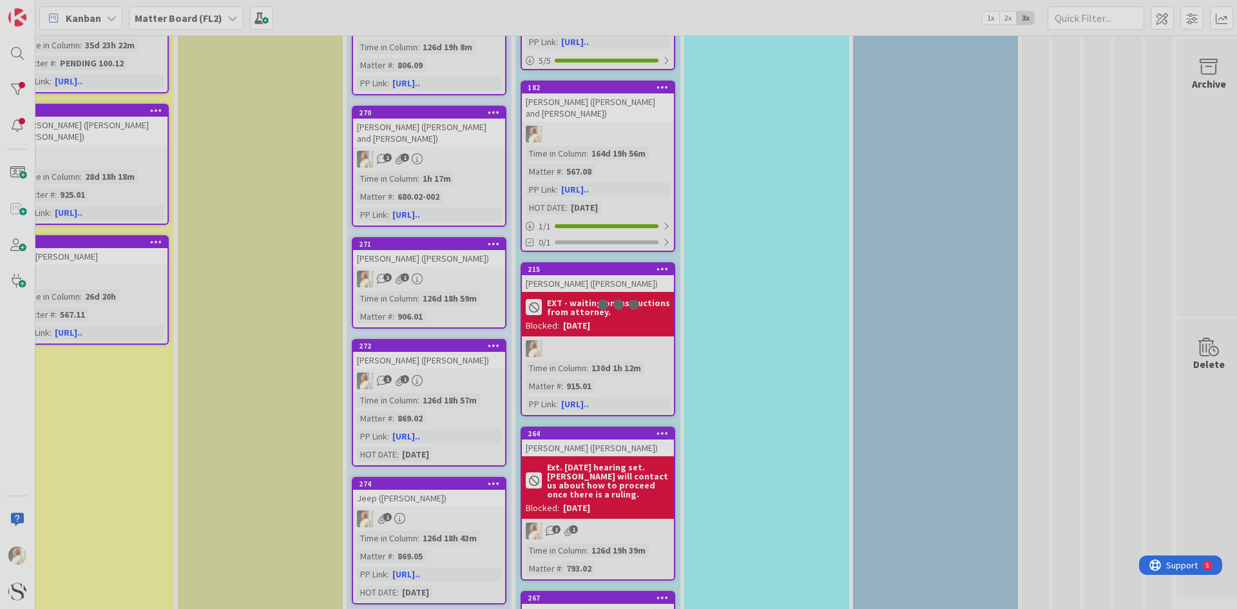
click at [578, 92] on div at bounding box center [618, 304] width 1237 height 609
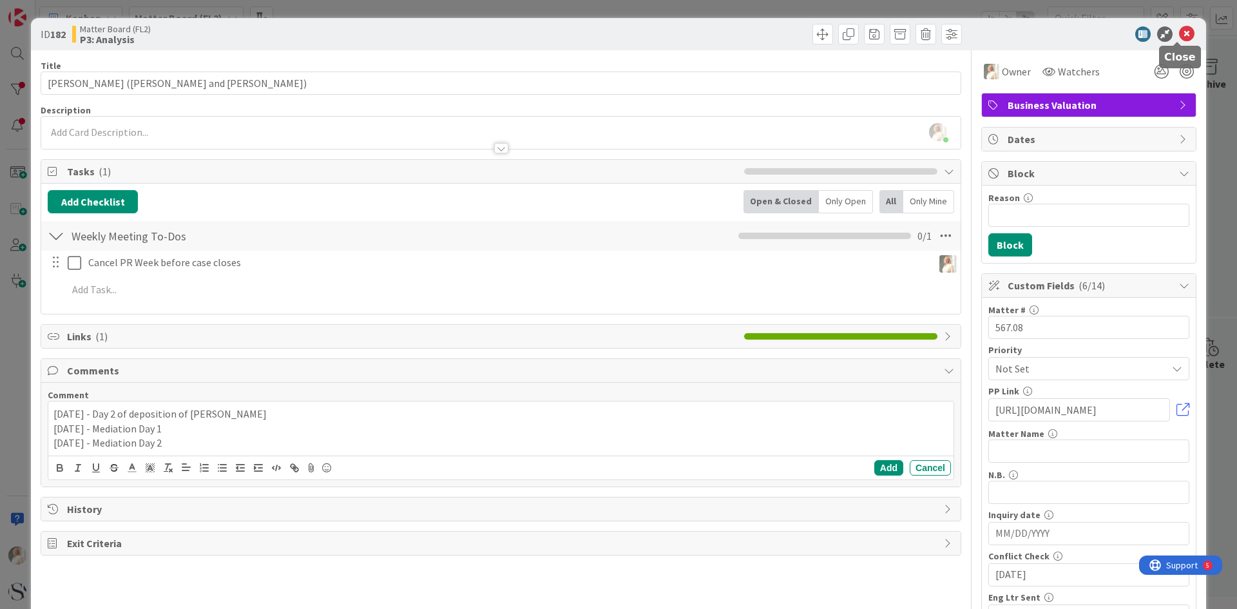
click at [1179, 32] on icon at bounding box center [1186, 33] width 15 height 15
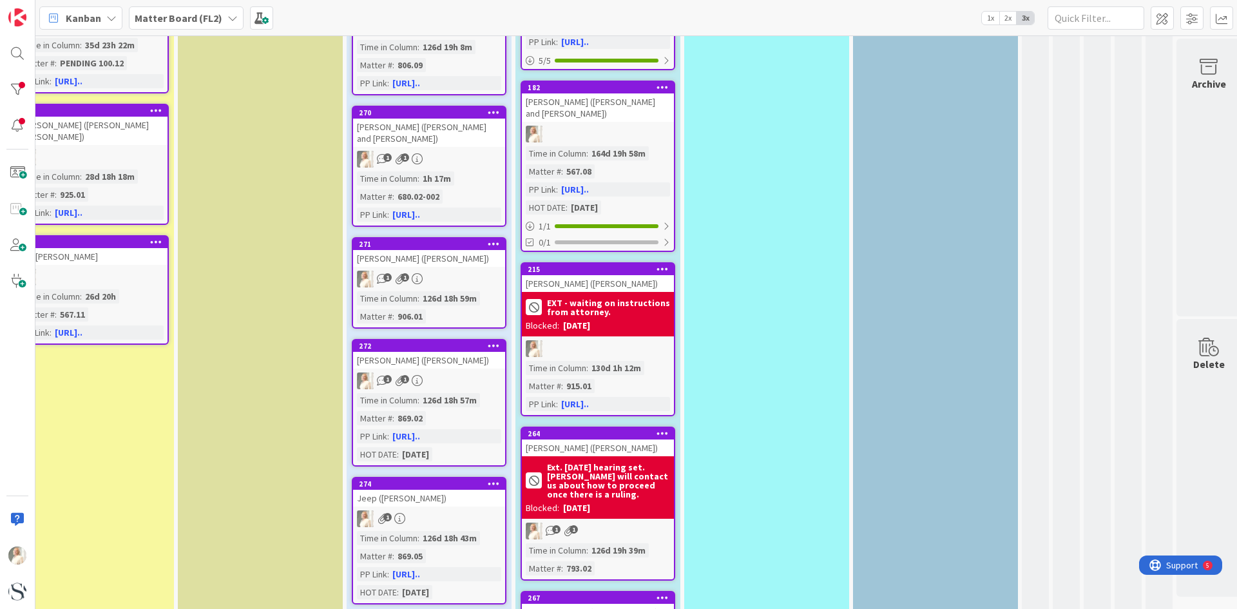
click at [609, 95] on div "[PERSON_NAME] ([PERSON_NAME] and [PERSON_NAME])" at bounding box center [598, 107] width 152 height 28
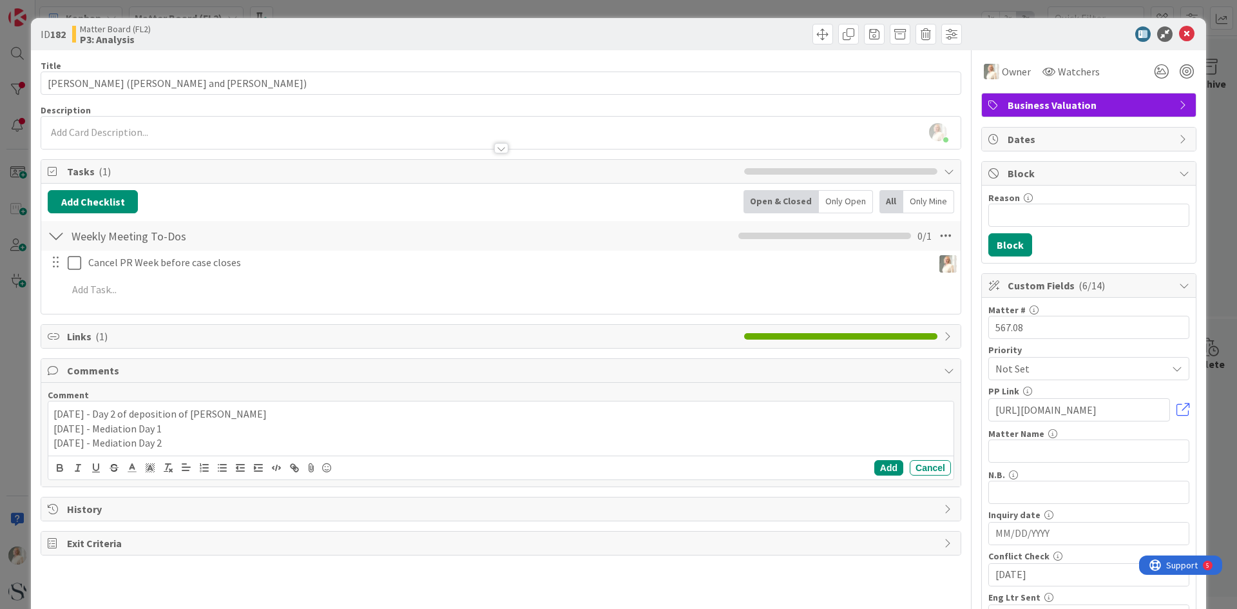
click at [944, 168] on icon at bounding box center [949, 171] width 10 height 10
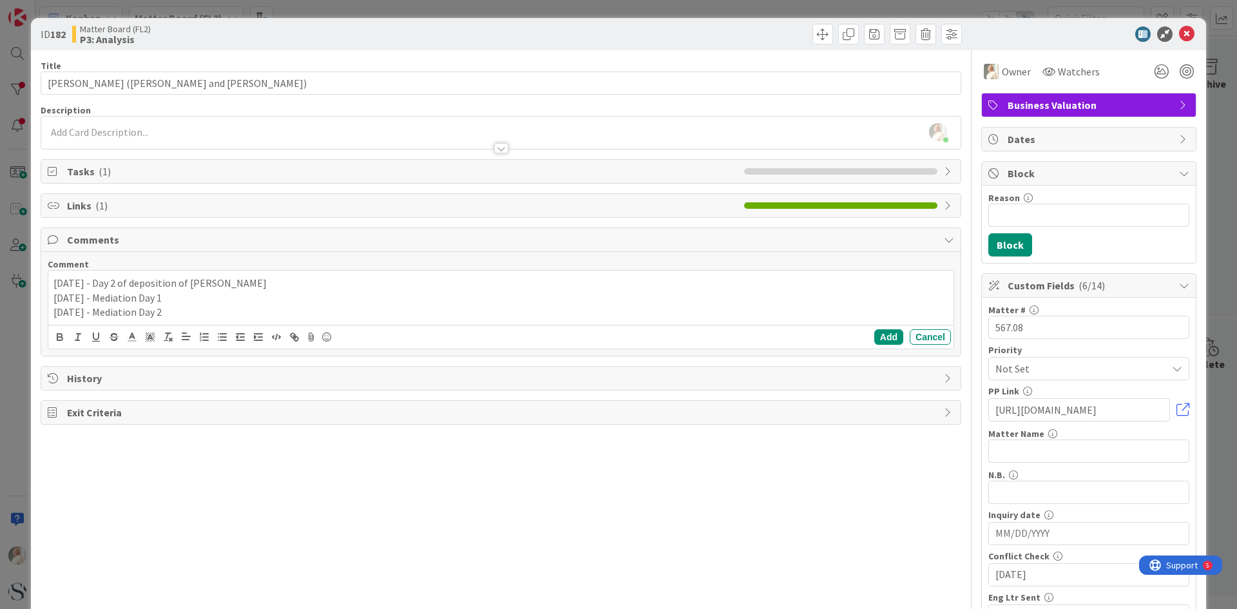
click at [88, 171] on span "Tasks ( 1 )" at bounding box center [402, 171] width 671 height 15
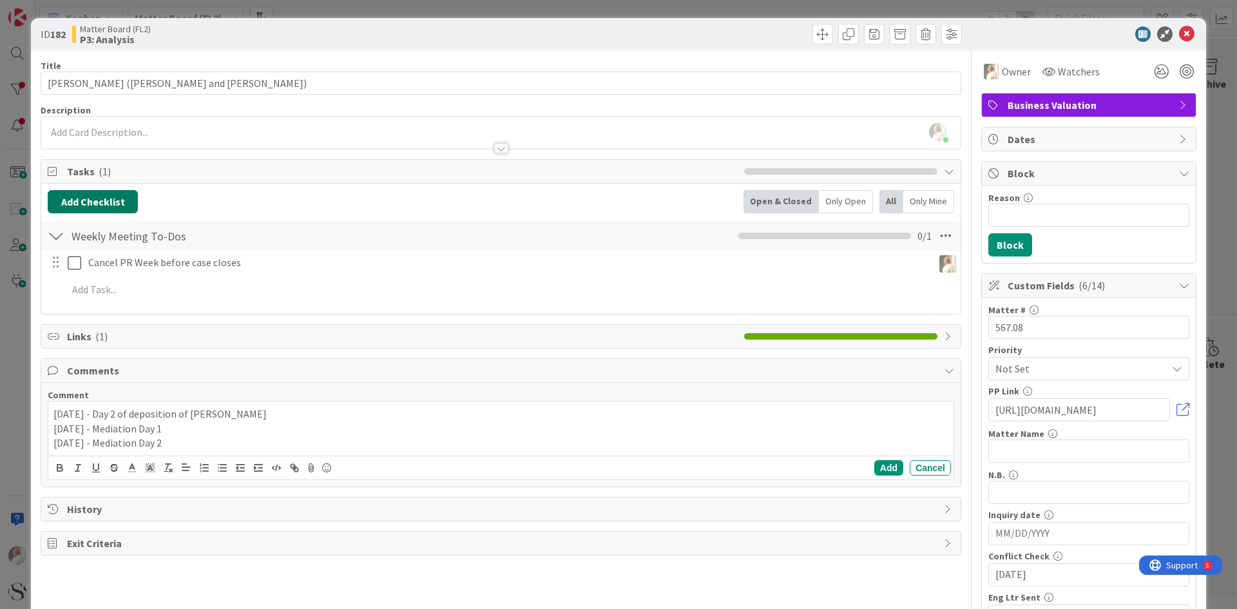
click at [104, 198] on button "Add Checklist" at bounding box center [93, 201] width 90 height 23
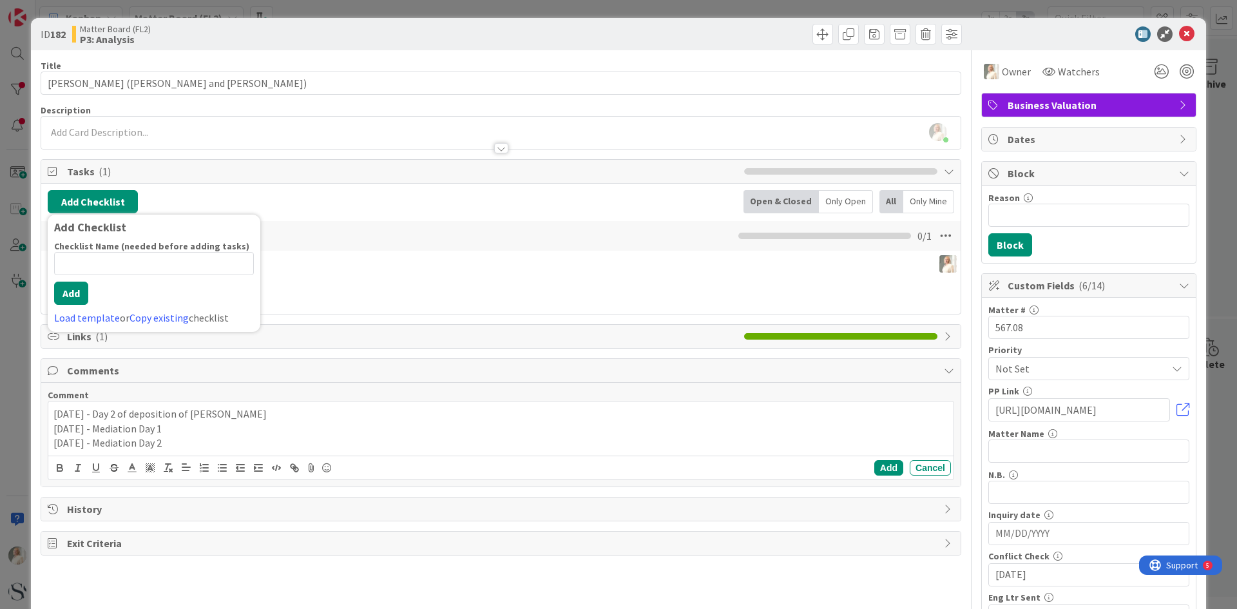
click at [419, 243] on div "Weekly Meeting To-Dos Checklist Name 21 / 64 Weekly Meeting To-Dos 0 / 1" at bounding box center [500, 236] width 919 height 30
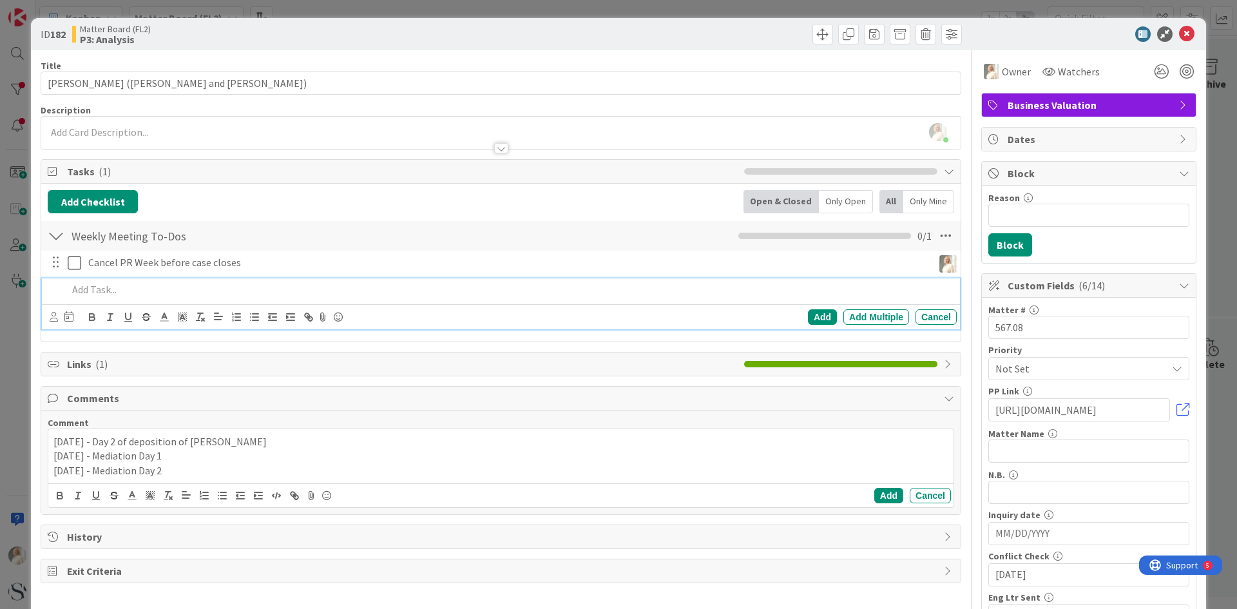
click at [81, 295] on p at bounding box center [510, 289] width 884 height 15
click at [52, 314] on icon at bounding box center [54, 317] width 8 height 10
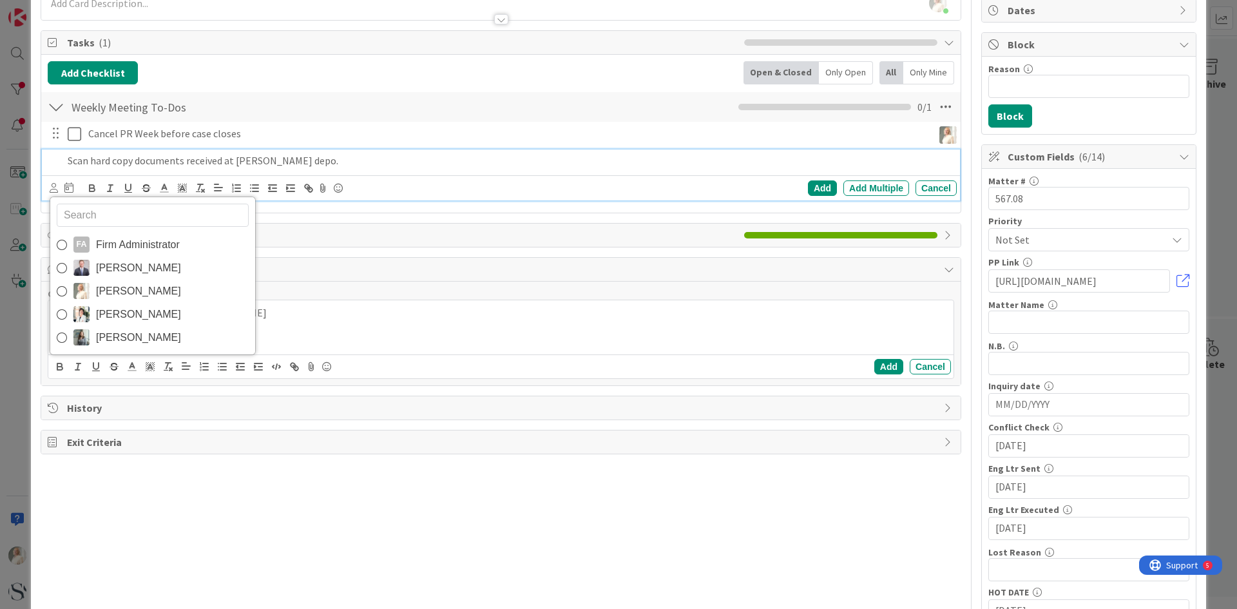
scroll to position [64, 0]
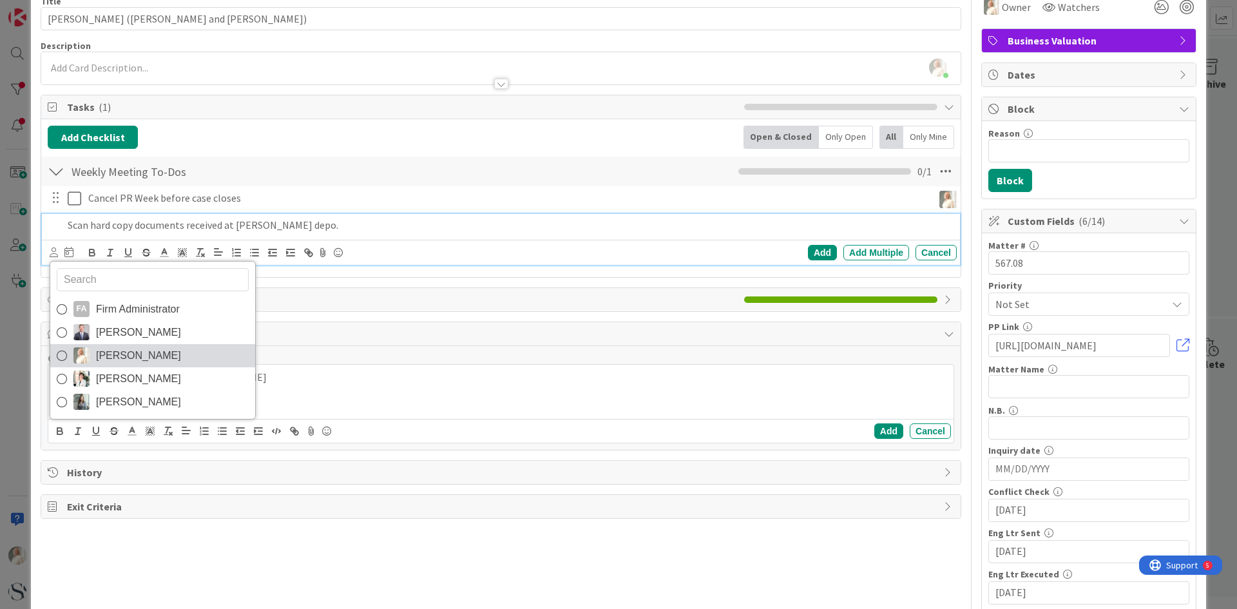
click at [60, 352] on icon at bounding box center [62, 355] width 10 height 19
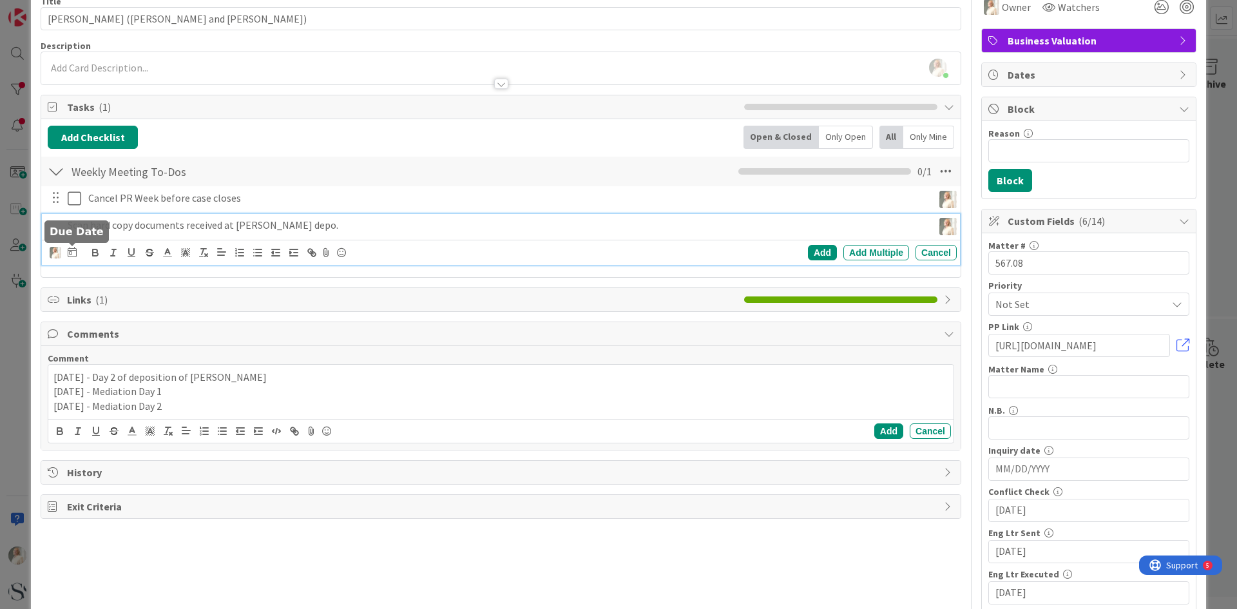
click at [71, 251] on icon at bounding box center [72, 252] width 9 height 10
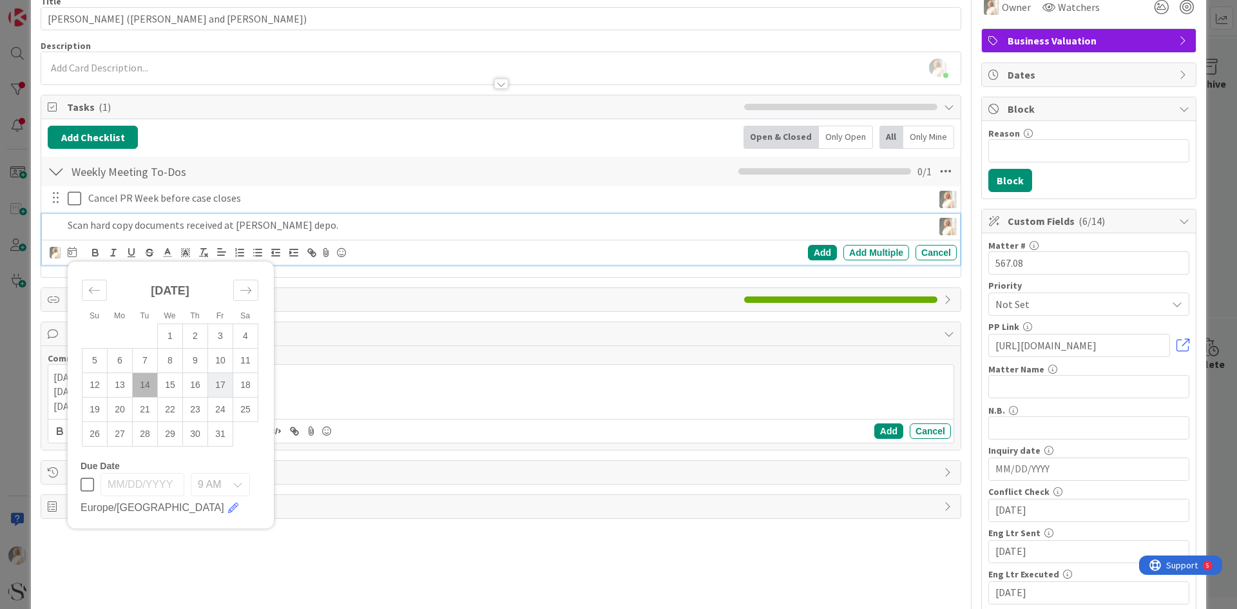
click at [219, 388] on td "17" at bounding box center [220, 384] width 25 height 24
type input "[DATE]"
click at [815, 253] on div "Add" at bounding box center [822, 252] width 29 height 15
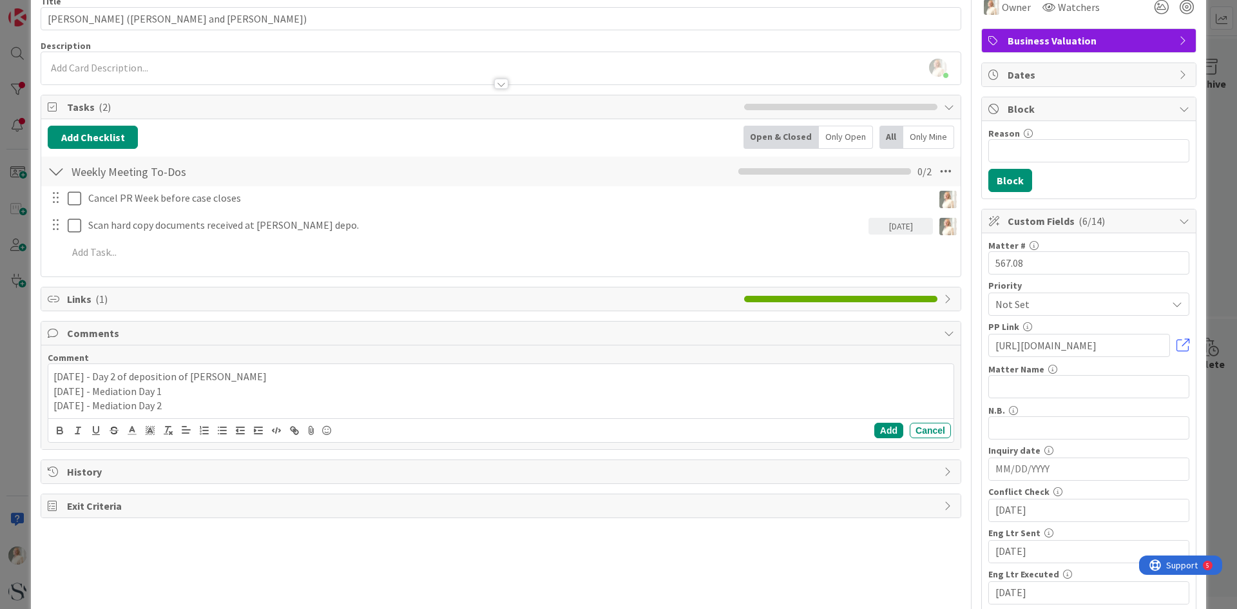
scroll to position [0, 0]
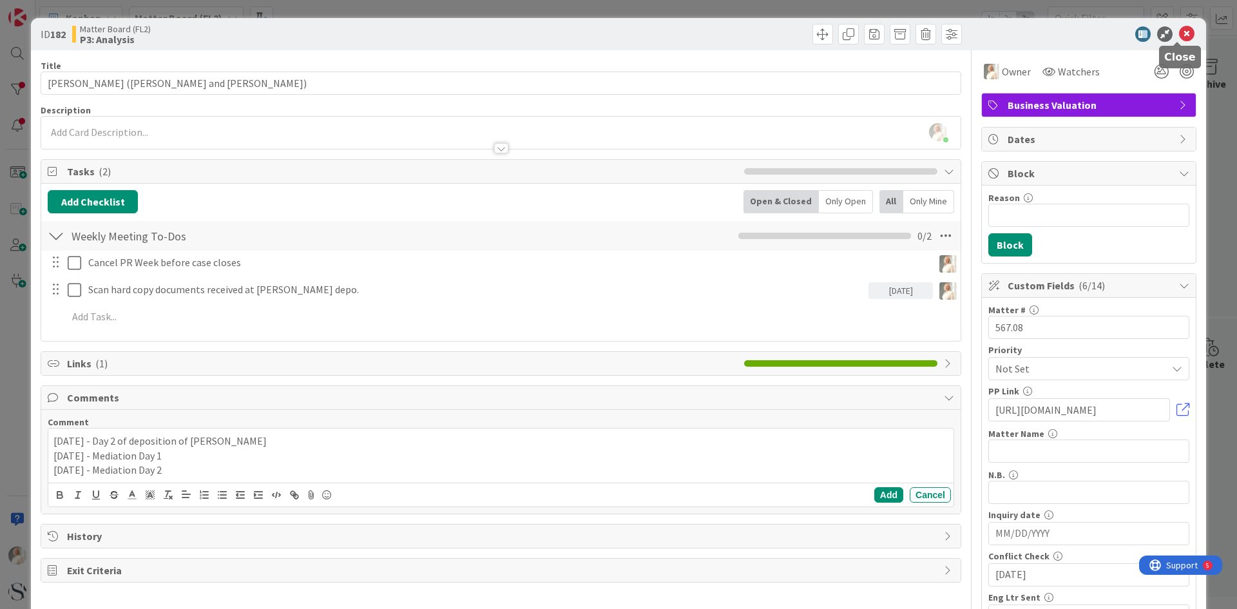
click at [1179, 30] on icon at bounding box center [1186, 33] width 15 height 15
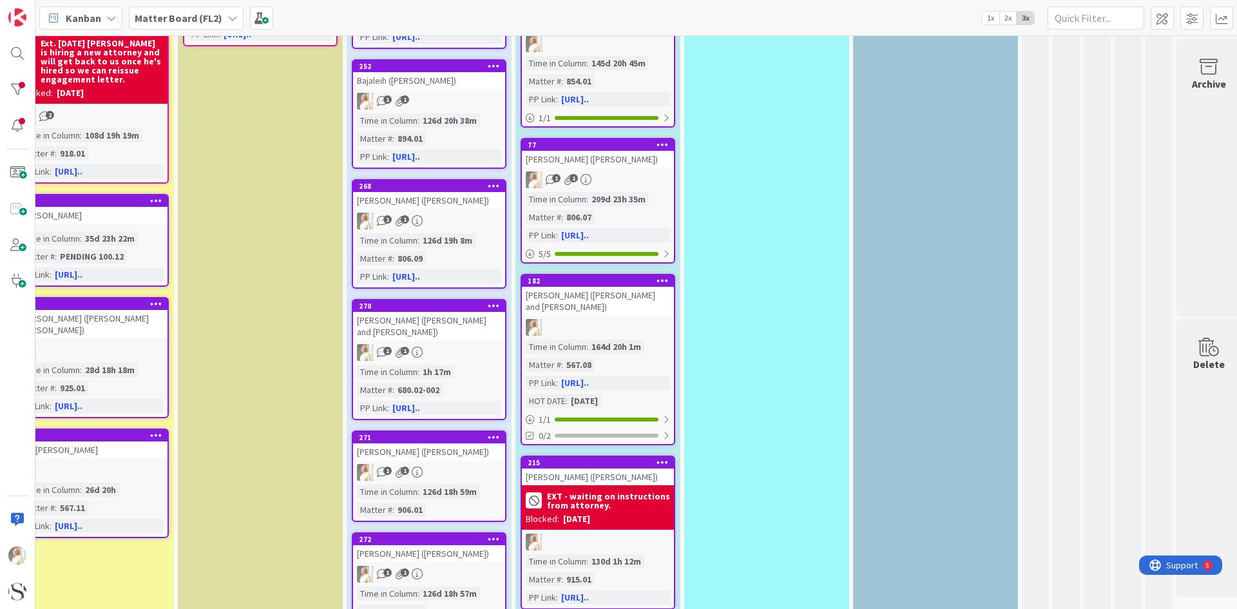
scroll to position [193, 368]
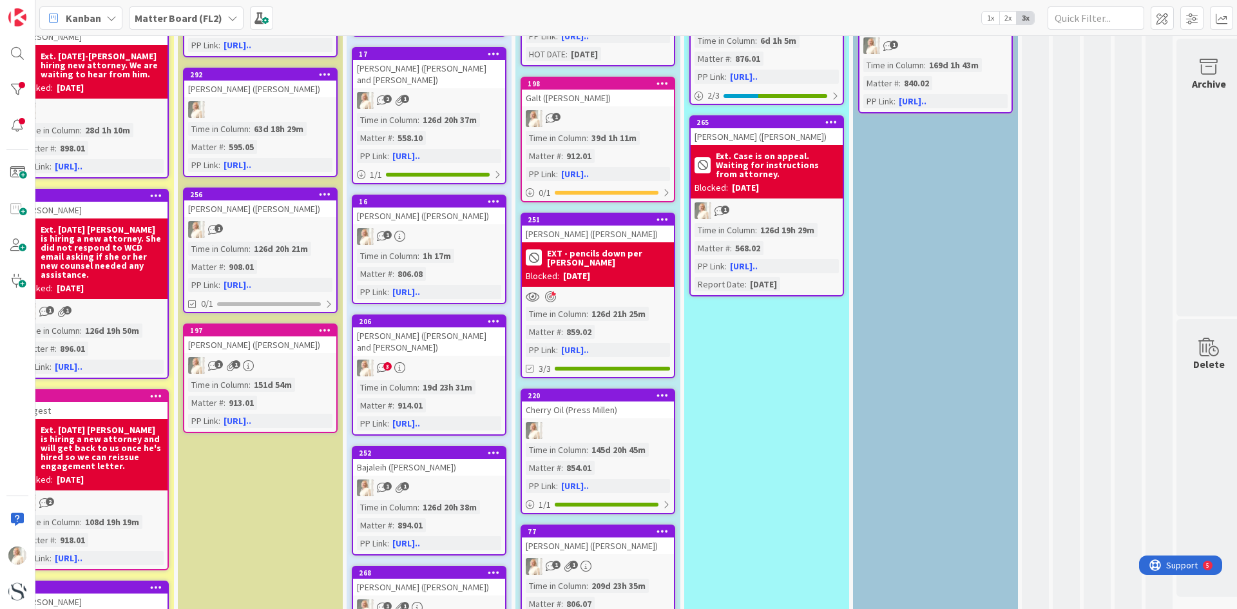
click at [109, 19] on icon at bounding box center [111, 18] width 10 height 10
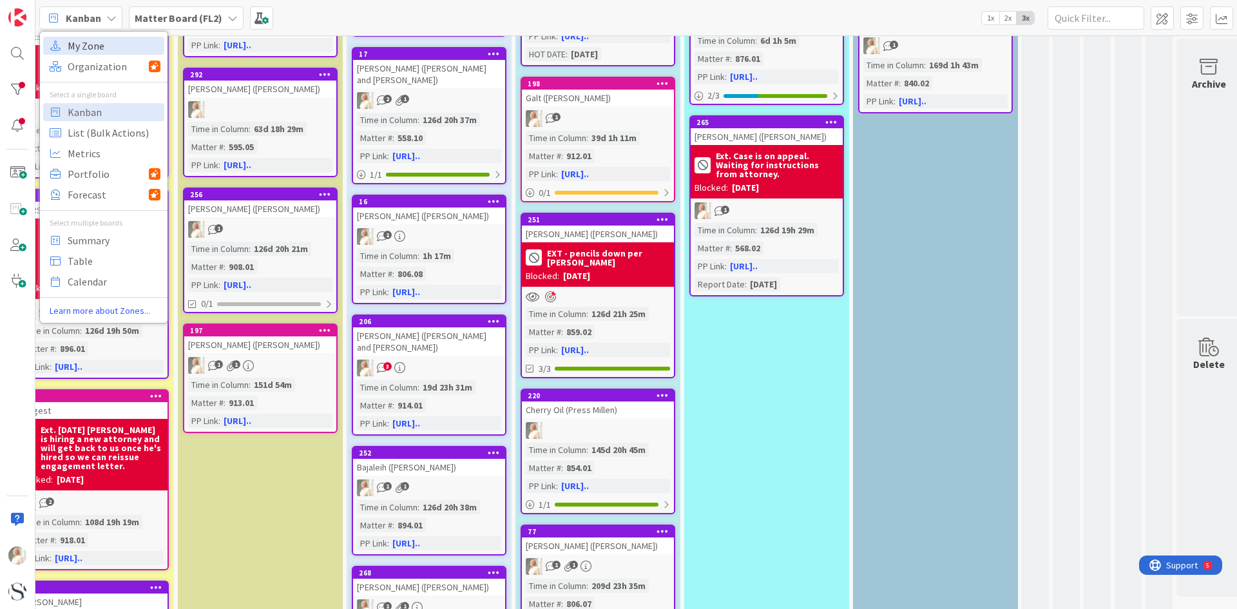
click at [93, 46] on span "My Zone" at bounding box center [114, 45] width 93 height 19
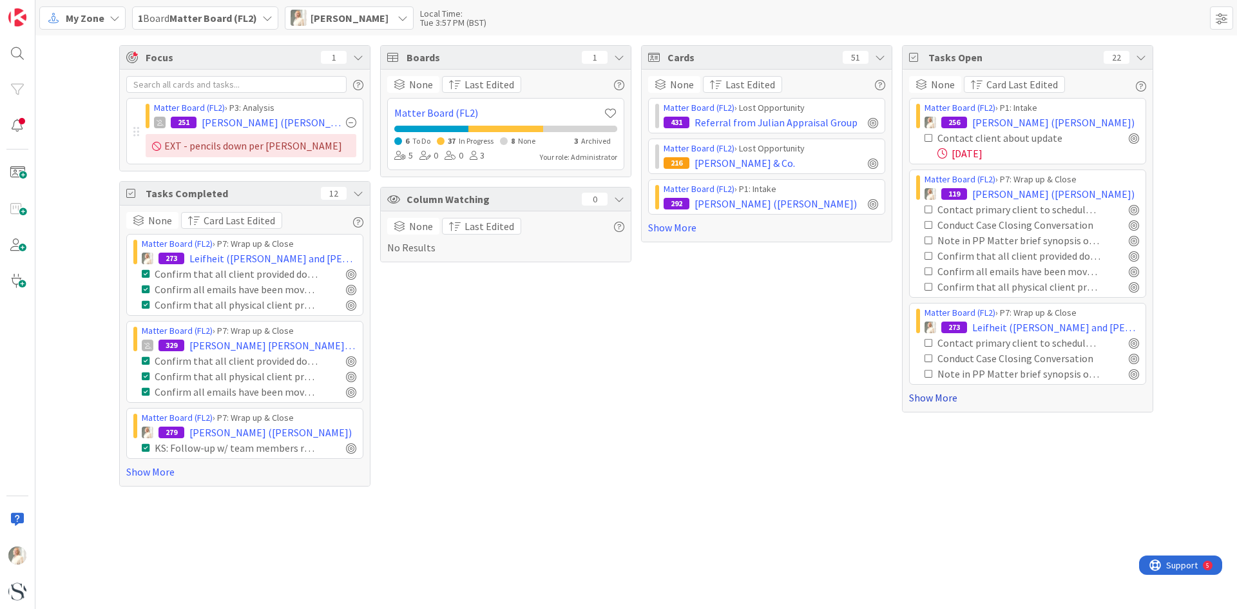
click at [929, 400] on link "Show More" at bounding box center [1027, 397] width 237 height 15
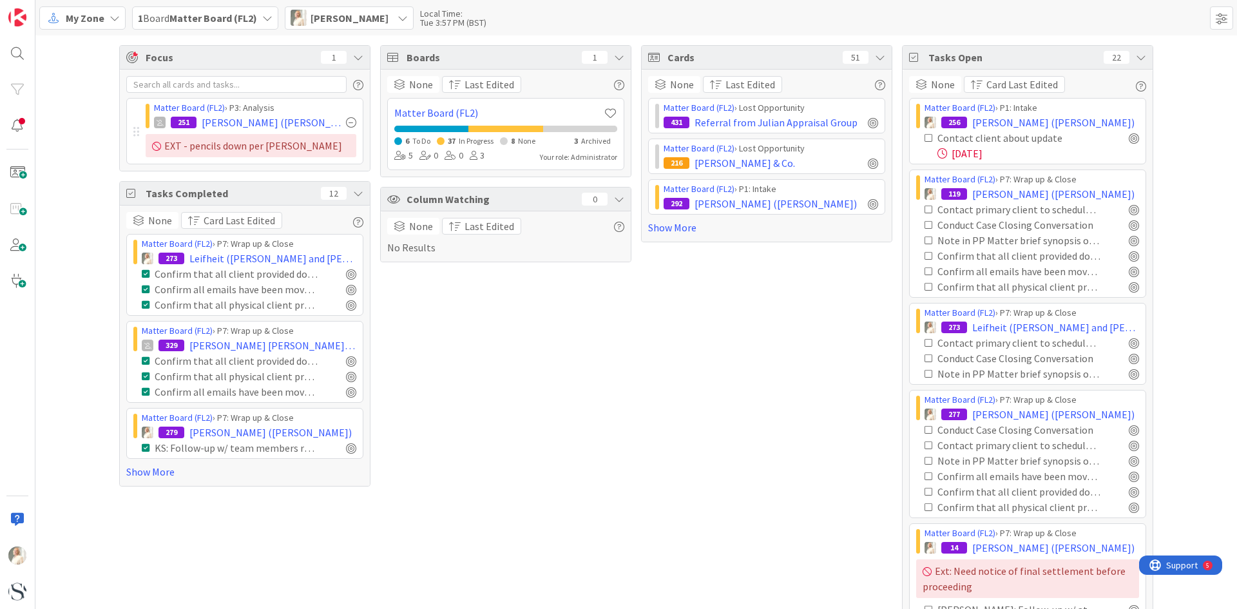
click at [924, 136] on icon at bounding box center [928, 137] width 9 height 9
click at [118, 17] on icon at bounding box center [115, 18] width 10 height 10
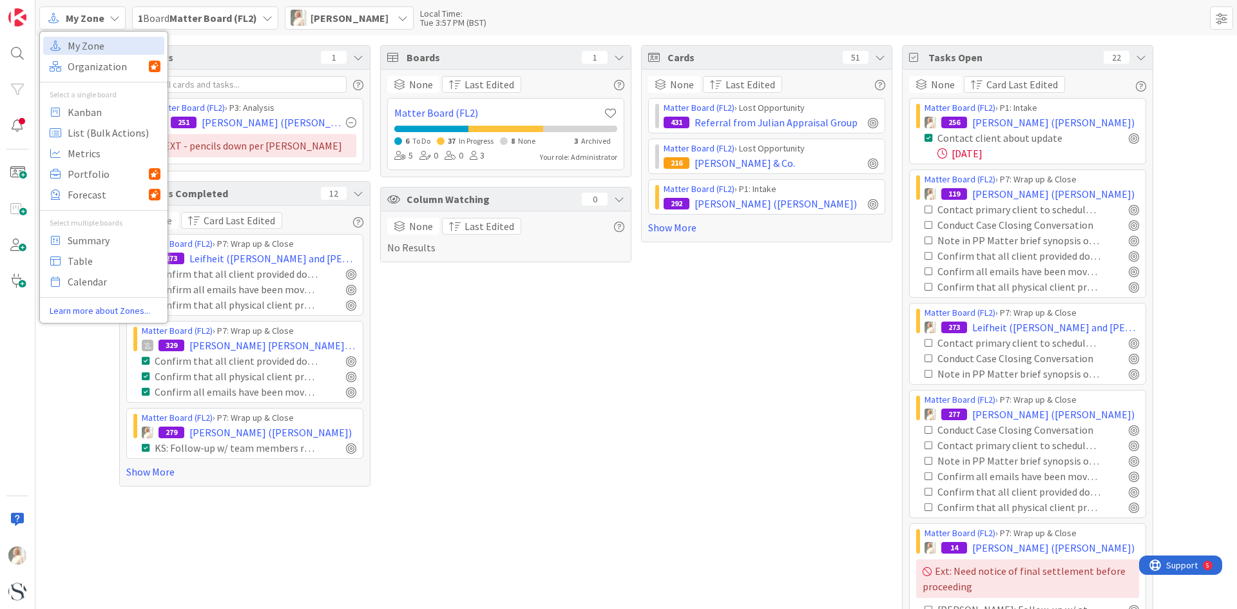
click at [118, 17] on icon at bounding box center [115, 18] width 10 height 10
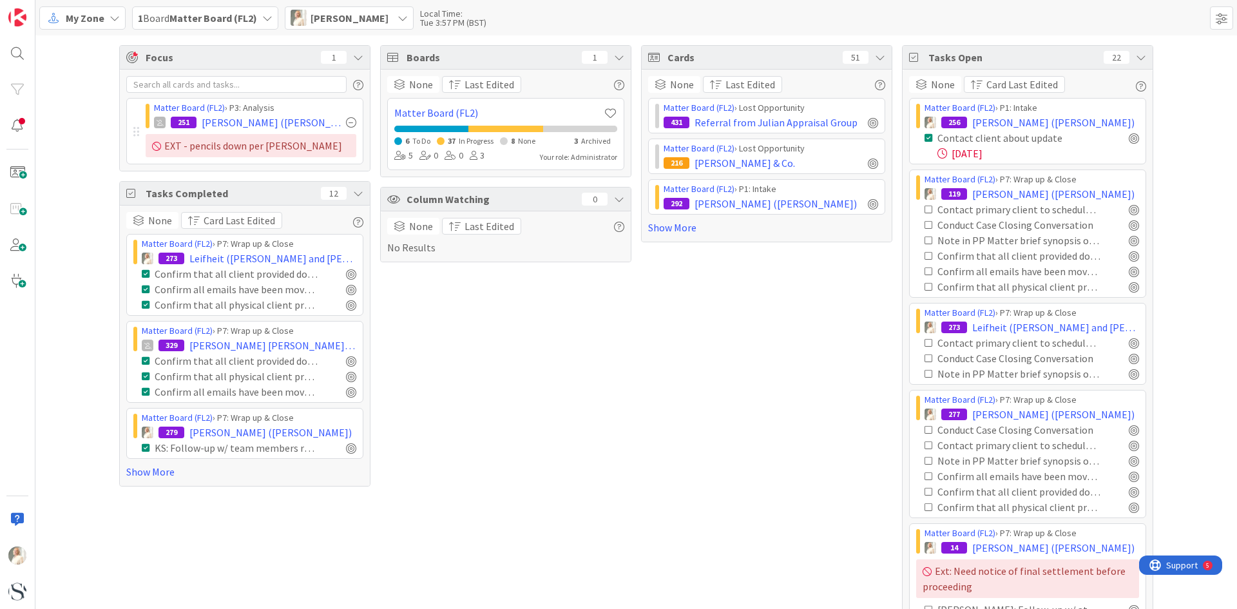
click at [397, 18] on icon at bounding box center [402, 18] width 10 height 10
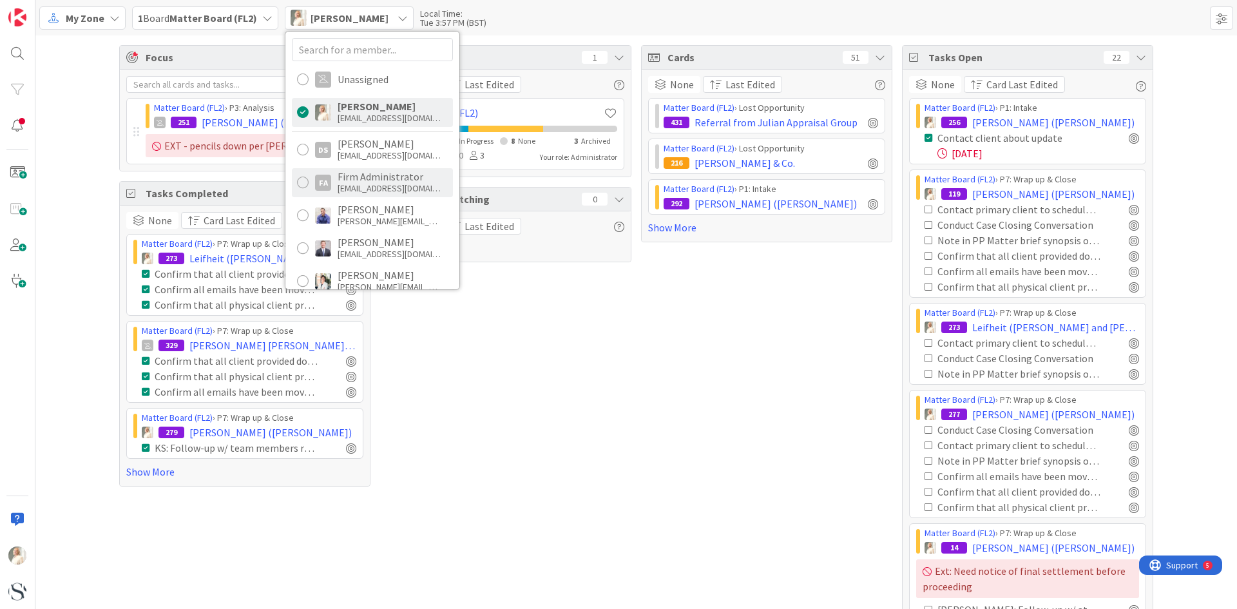
scroll to position [122, 0]
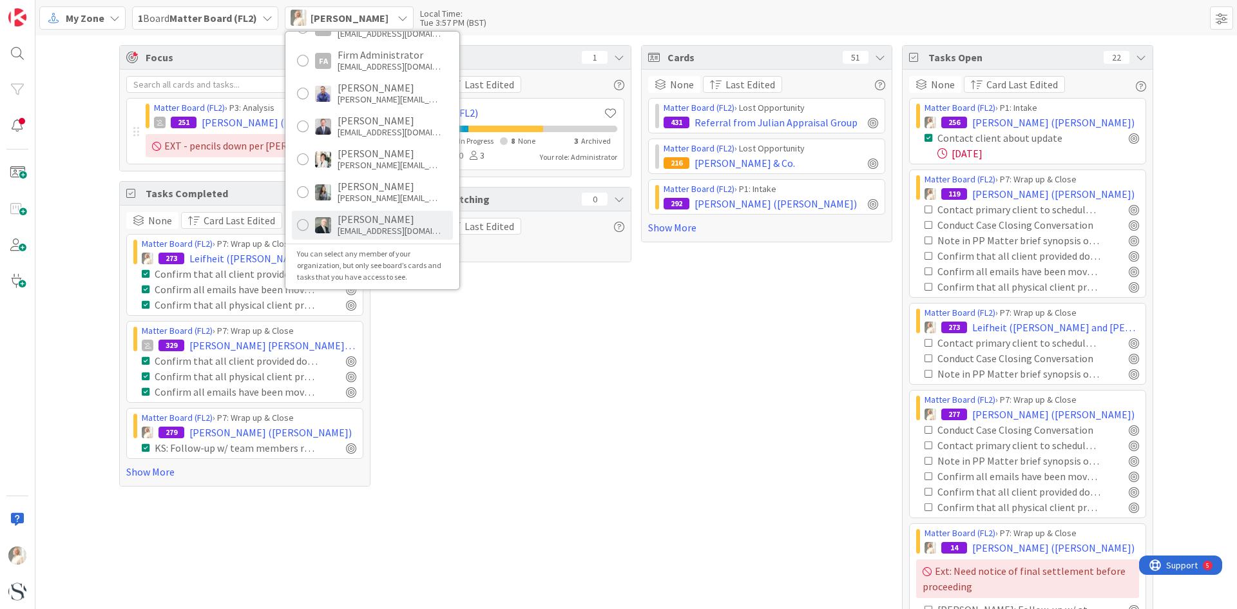
click at [307, 224] on div at bounding box center [303, 225] width 12 height 12
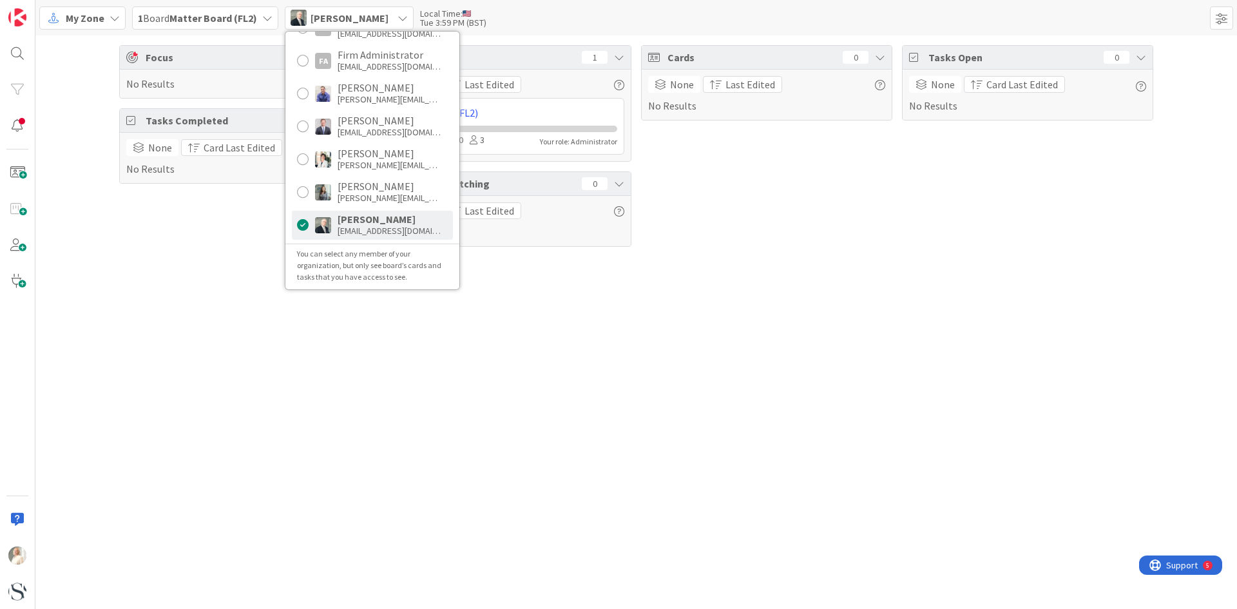
click at [569, 356] on div "Focus 0 No Results Tasks Completed 0 None Card Last Edited No Results Boards 1 …" at bounding box center [635, 321] width 1201 height 573
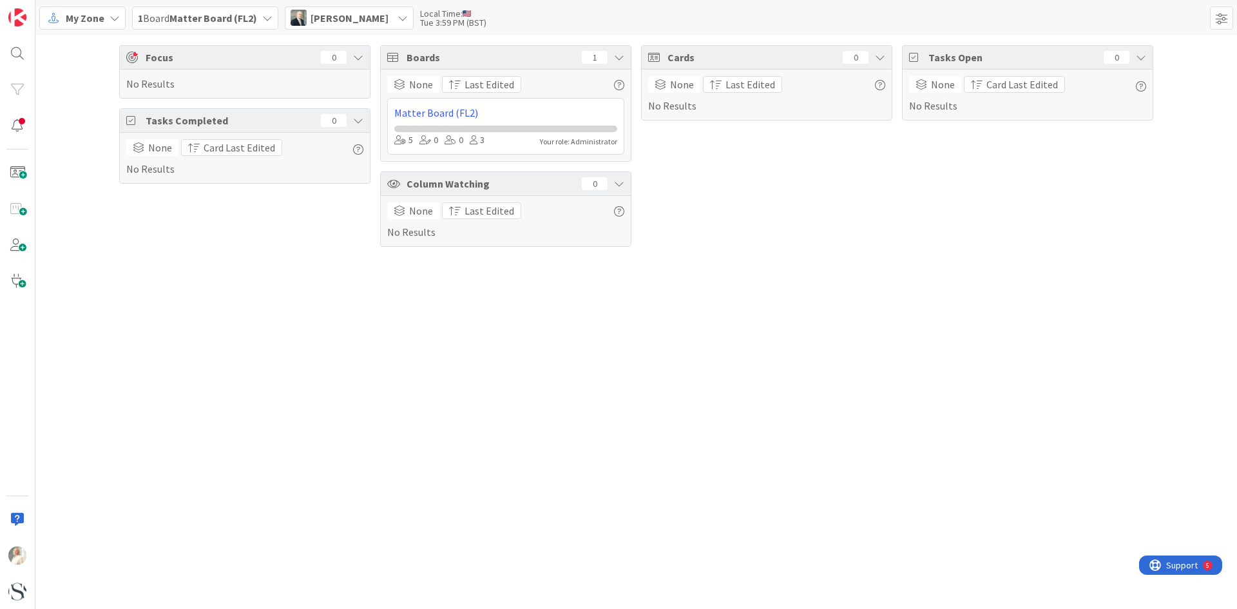
click at [113, 11] on div "My Zone" at bounding box center [82, 17] width 86 height 23
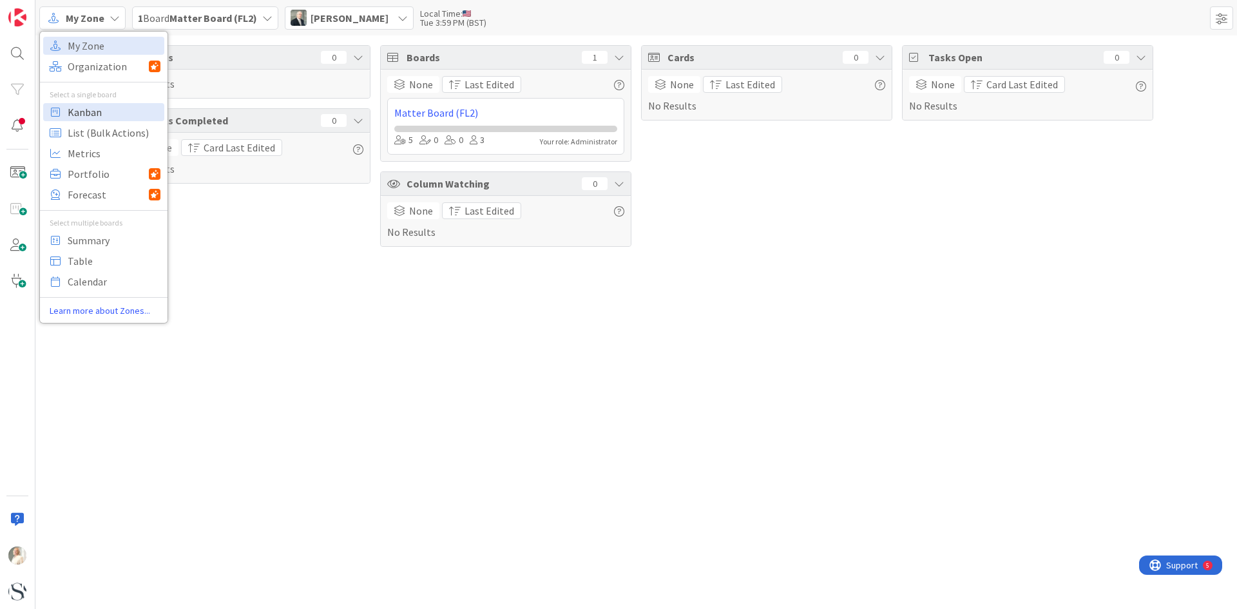
click at [86, 114] on span "Kanban" at bounding box center [114, 111] width 93 height 19
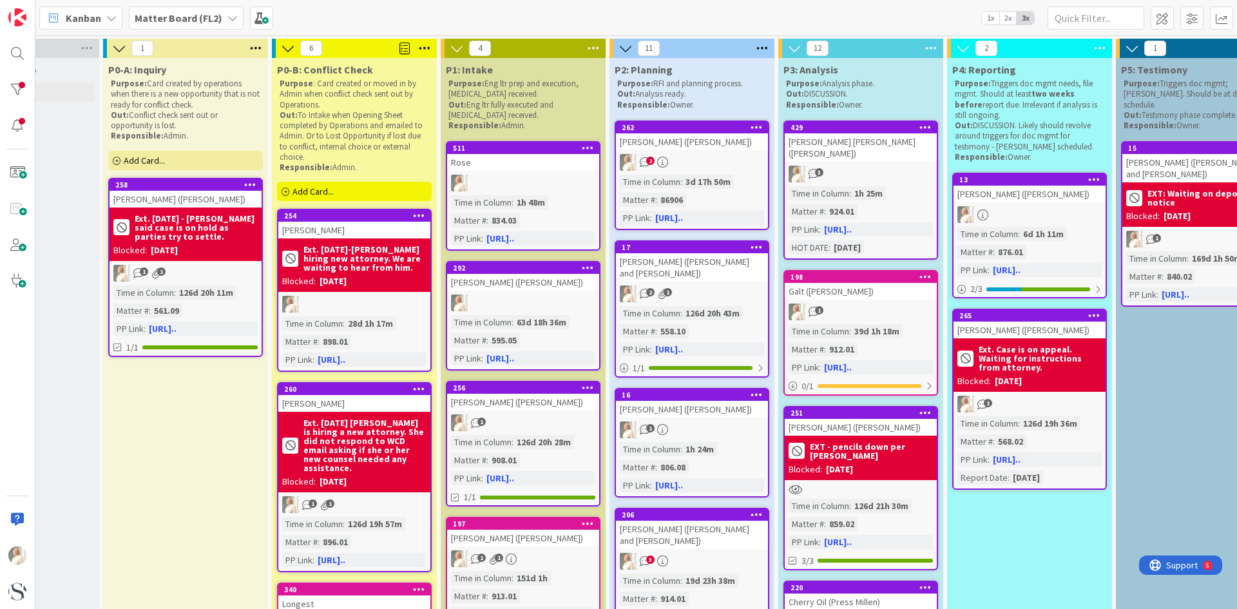
scroll to position [258, 106]
